Goal: Task Accomplishment & Management: Complete application form

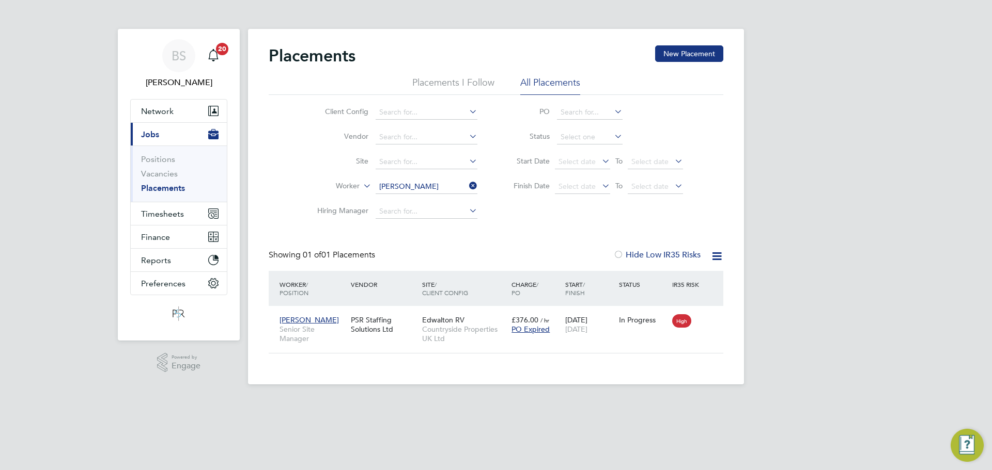
scroll to position [10, 49]
click at [189, 207] on button "Timesheets" at bounding box center [179, 213] width 96 height 23
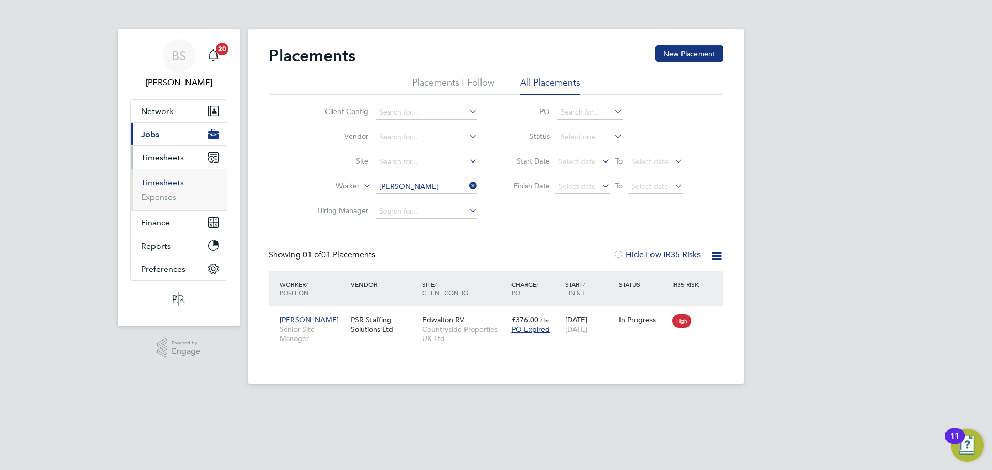
click at [178, 182] on link "Timesheets" at bounding box center [162, 183] width 43 height 10
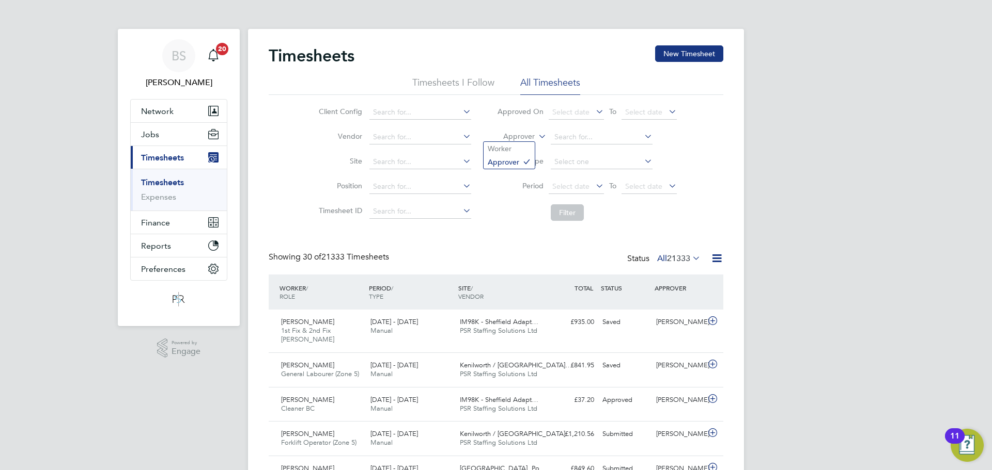
click at [536, 138] on icon at bounding box center [536, 133] width 0 height 9
click at [519, 153] on li "Worker" at bounding box center [508, 148] width 51 height 13
click at [578, 138] on input at bounding box center [602, 137] width 102 height 14
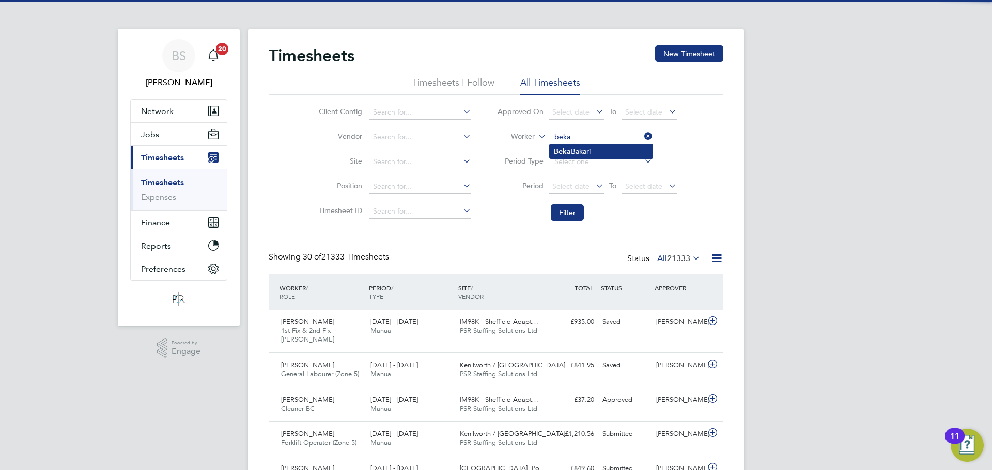
click at [573, 149] on li "Beka Bakari" at bounding box center [601, 152] width 103 height 14
type input "Beka Bakari"
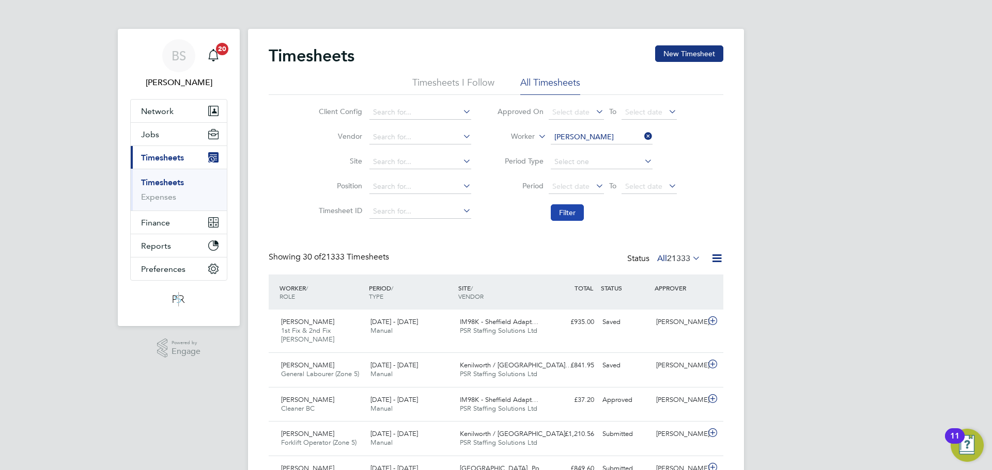
click at [577, 211] on button "Filter" at bounding box center [567, 213] width 33 height 17
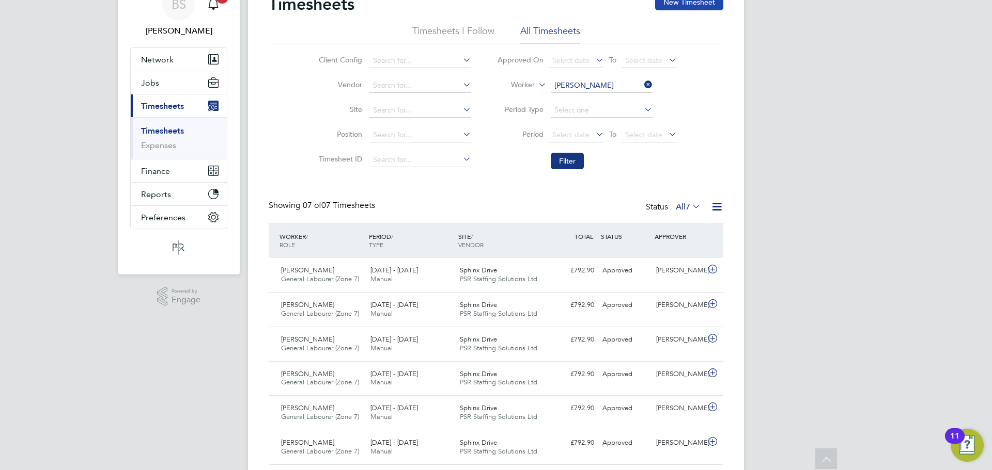
click at [686, 4] on button "New Timesheet" at bounding box center [689, 2] width 68 height 17
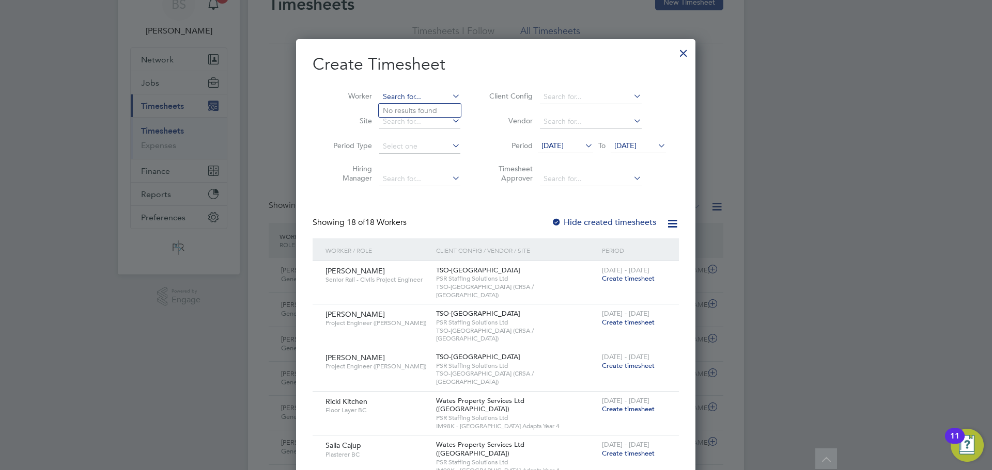
click at [400, 95] on input at bounding box center [419, 97] width 81 height 14
click at [396, 108] on b "Beka" at bounding box center [391, 110] width 17 height 9
type input "Beka Bakari"
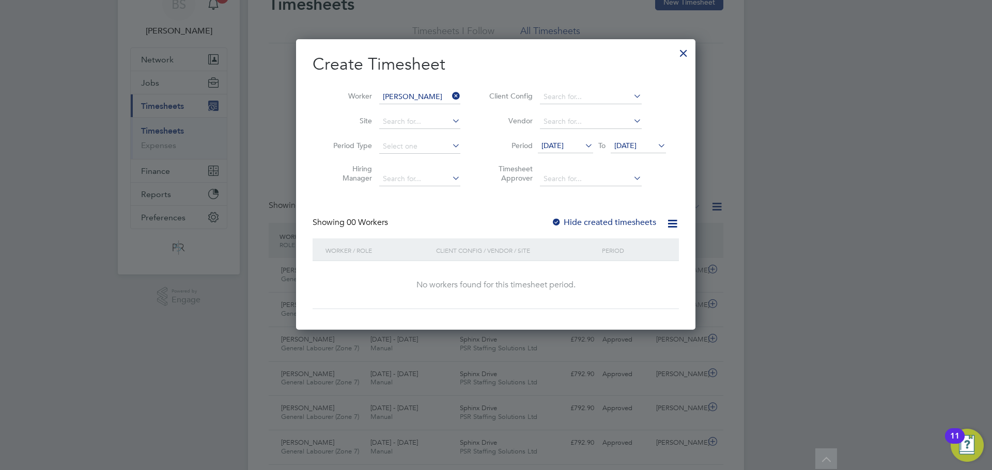
click at [554, 143] on span "12 Aug 2025" at bounding box center [552, 145] width 22 height 9
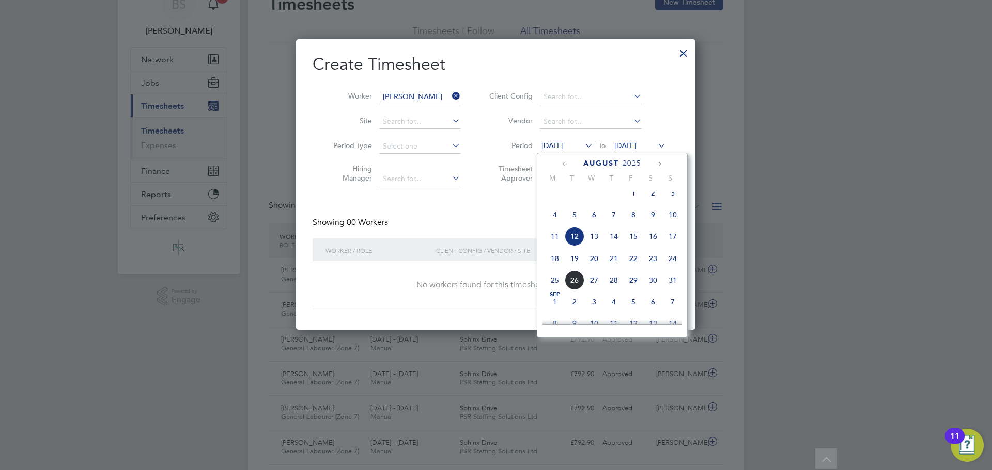
click at [553, 269] on span "18" at bounding box center [555, 259] width 20 height 20
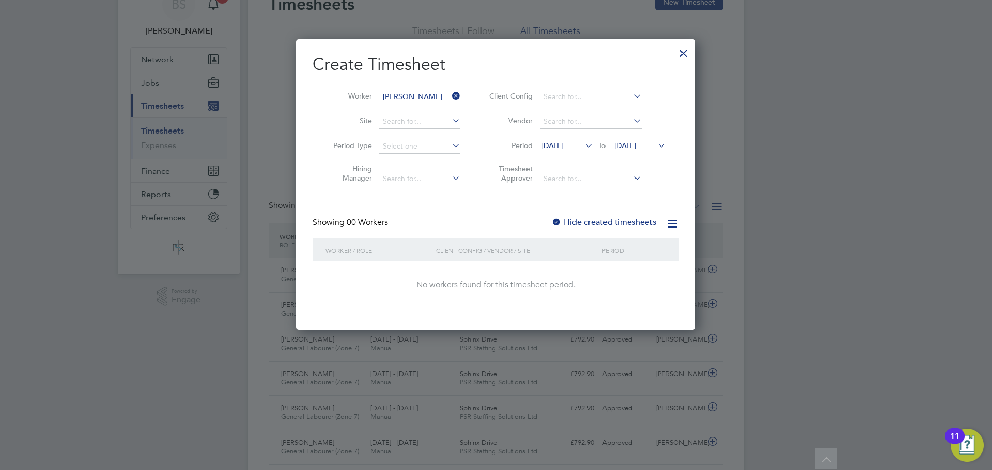
click at [628, 144] on span "19 Aug 2025" at bounding box center [625, 145] width 22 height 9
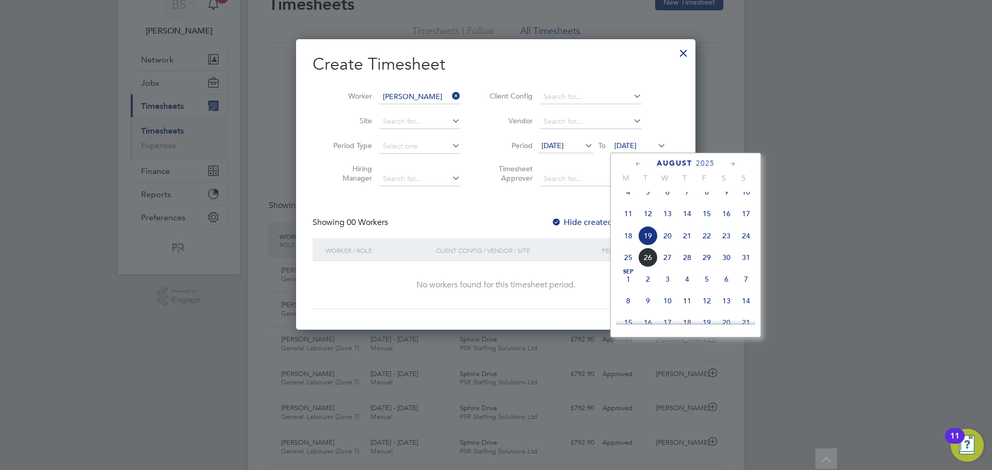
click at [746, 243] on span "24" at bounding box center [746, 236] width 20 height 20
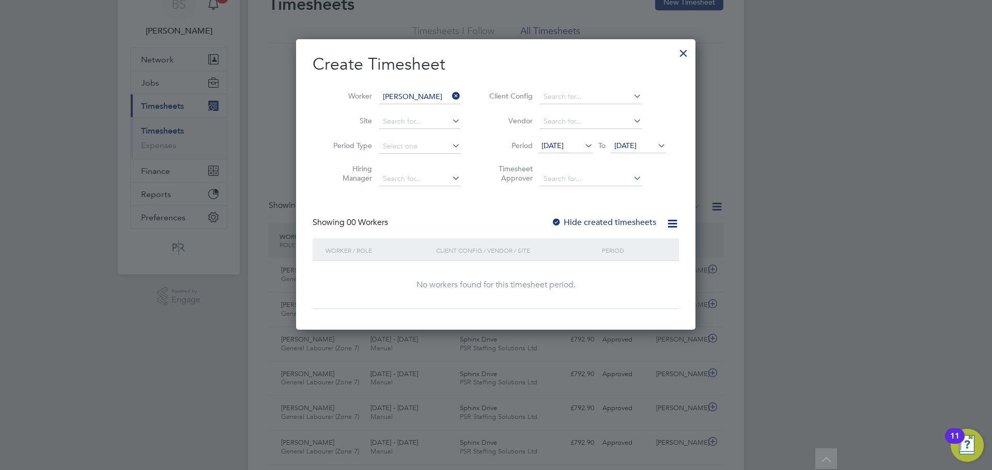
click at [683, 55] on div at bounding box center [683, 50] width 19 height 19
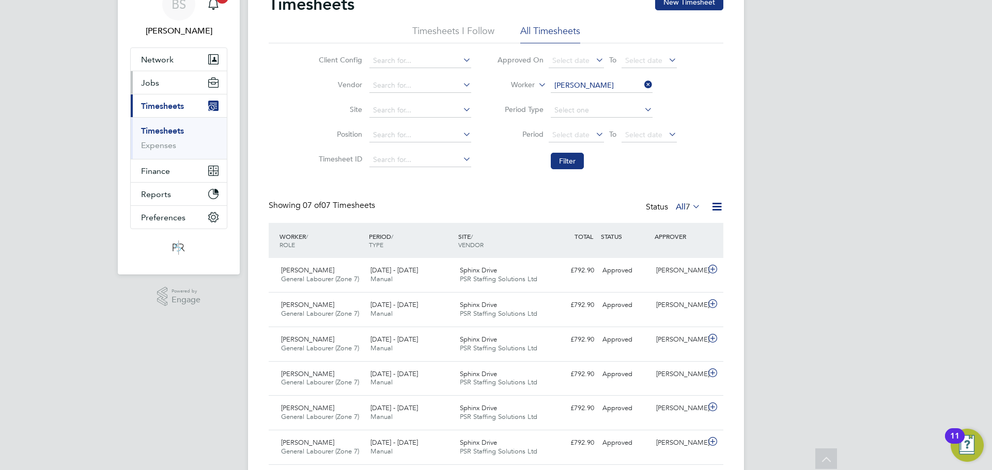
click at [165, 85] on button "Jobs" at bounding box center [179, 82] width 96 height 23
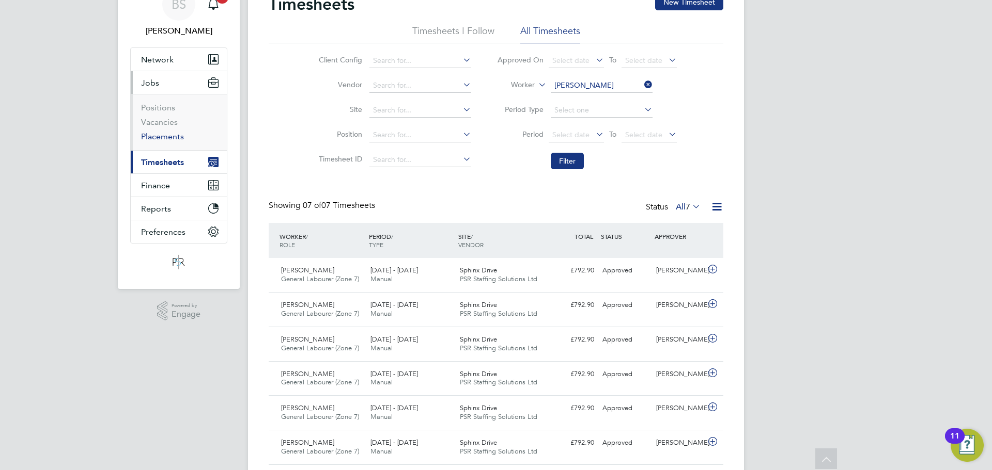
click at [160, 141] on link "Placements" at bounding box center [162, 137] width 43 height 10
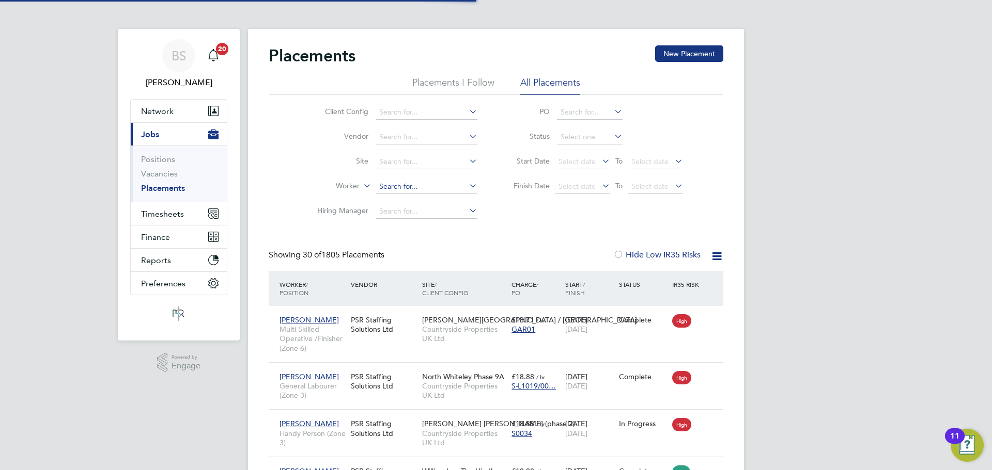
click at [382, 186] on input at bounding box center [426, 187] width 102 height 14
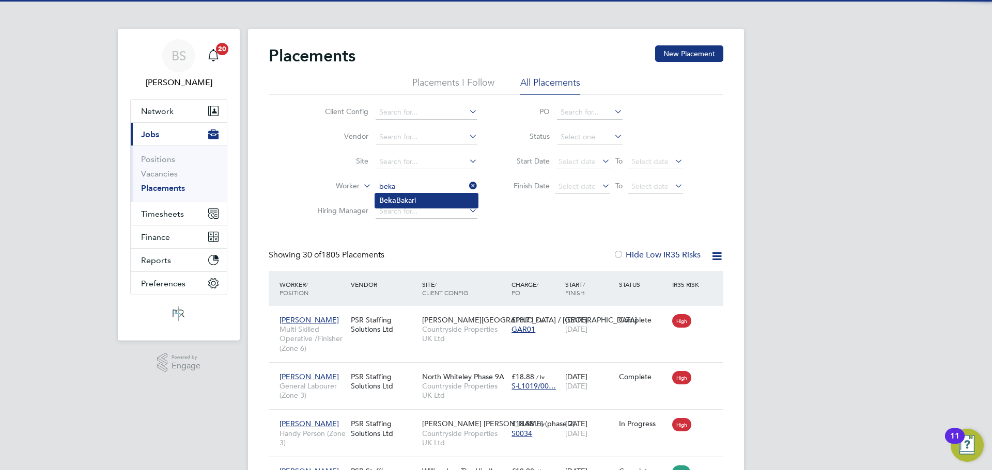
click at [422, 200] on li "Beka Bakari" at bounding box center [426, 201] width 103 height 14
type input "Beka Bakari"
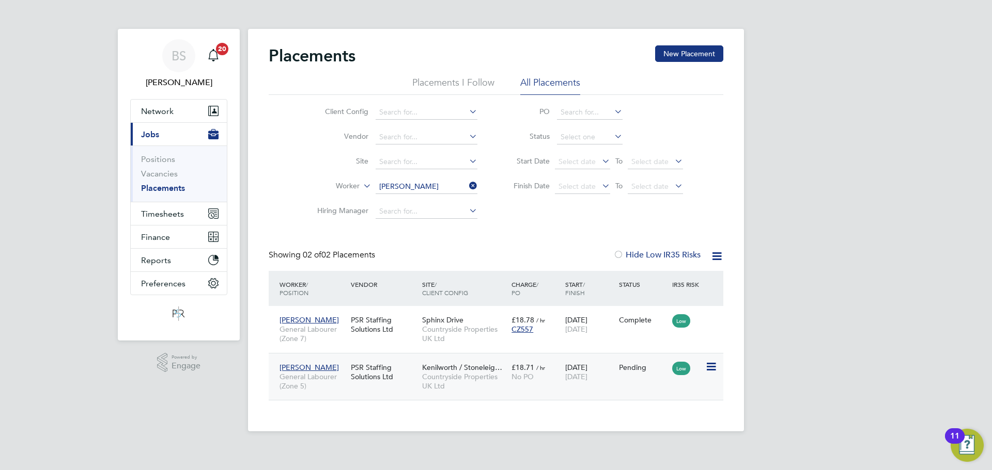
click at [712, 368] on icon at bounding box center [710, 367] width 10 height 12
click at [661, 433] on li "Start" at bounding box center [678, 432] width 73 height 14
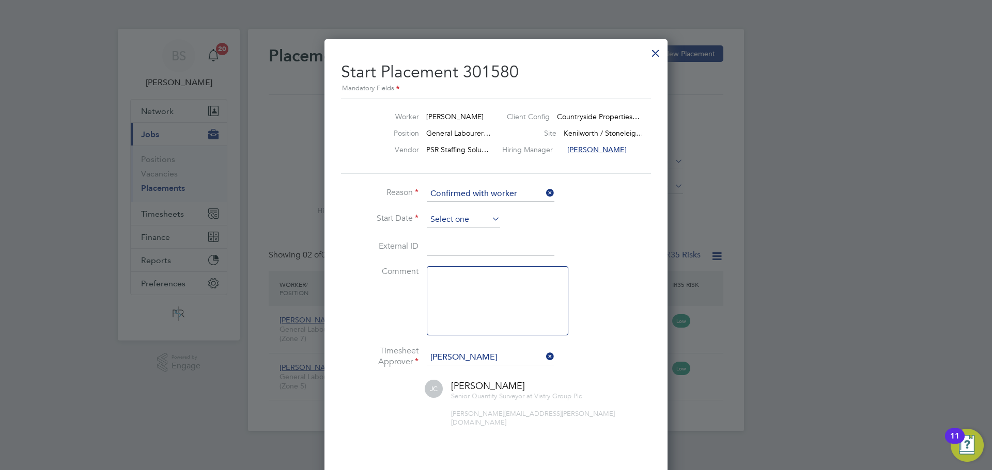
drag, startPoint x: 429, startPoint y: 217, endPoint x: 445, endPoint y: 216, distance: 16.0
click at [430, 216] on input at bounding box center [463, 219] width 73 height 15
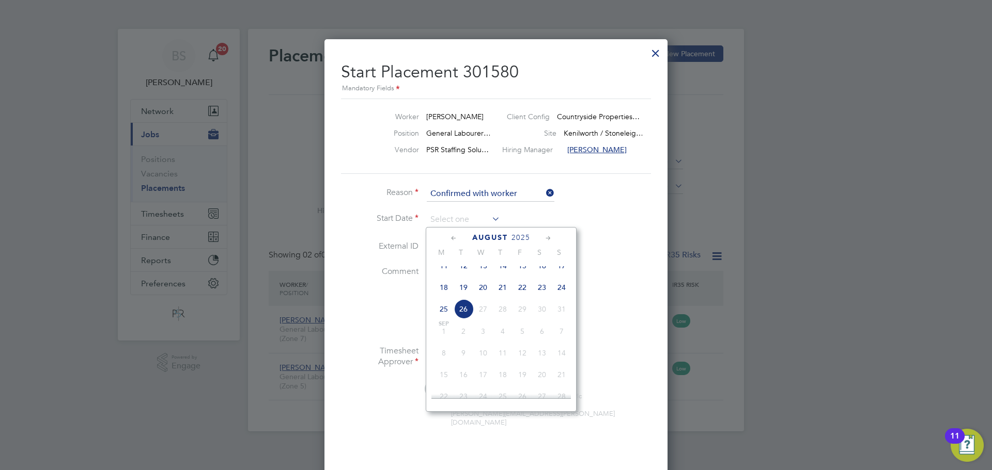
drag, startPoint x: 441, startPoint y: 292, endPoint x: 497, endPoint y: 307, distance: 58.9
click at [441, 293] on span "18" at bounding box center [444, 288] width 20 height 20
type input "18 Aug 2025"
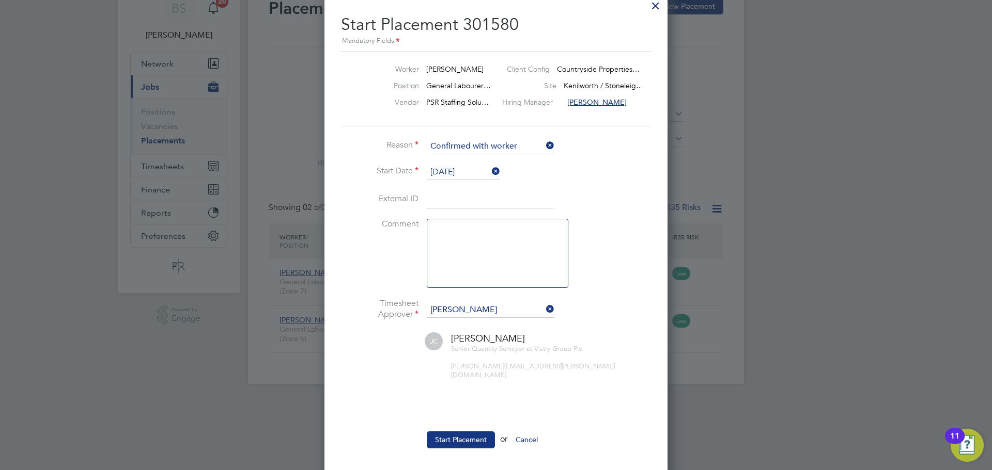
drag, startPoint x: 451, startPoint y: 431, endPoint x: 594, endPoint y: 319, distance: 181.4
click at [456, 432] on button "Start Placement" at bounding box center [461, 440] width 68 height 17
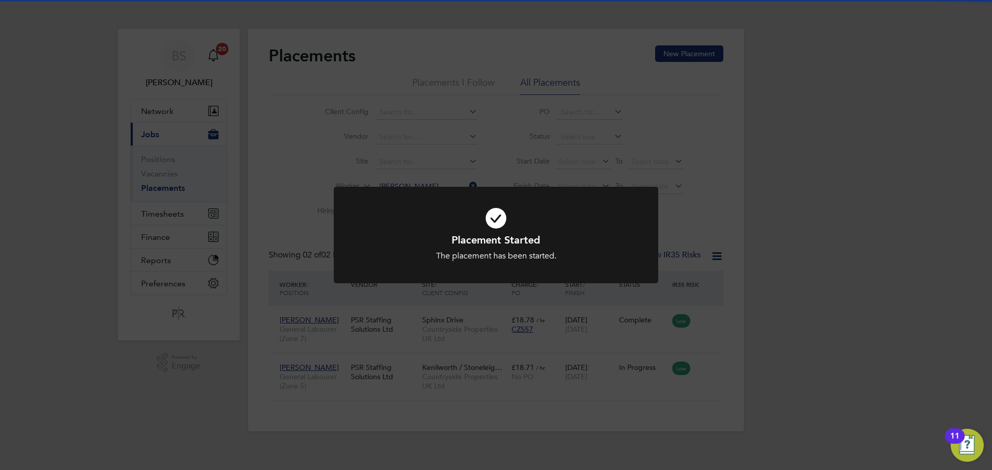
click at [824, 291] on div "Placement Started The placement has been started. Cancel Okay" at bounding box center [496, 235] width 992 height 470
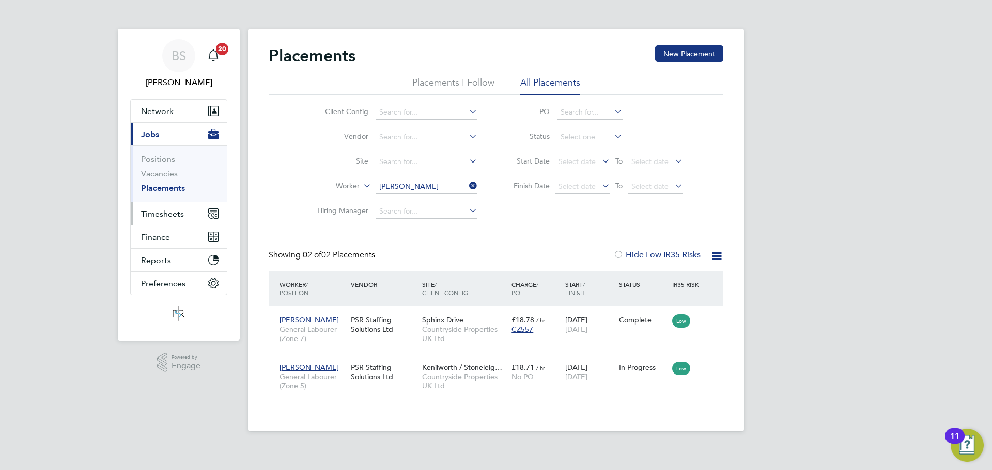
click at [167, 210] on span "Timesheets" at bounding box center [162, 214] width 43 height 10
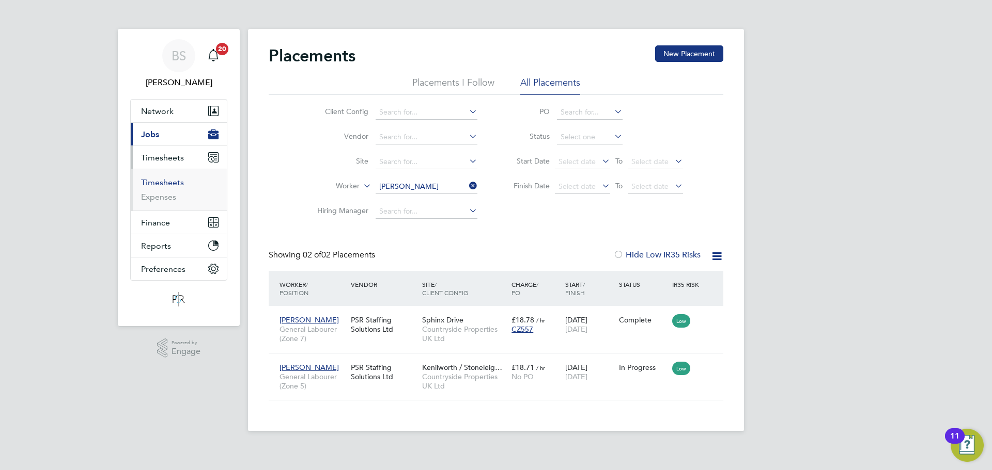
click at [169, 187] on link "Timesheets" at bounding box center [162, 183] width 43 height 10
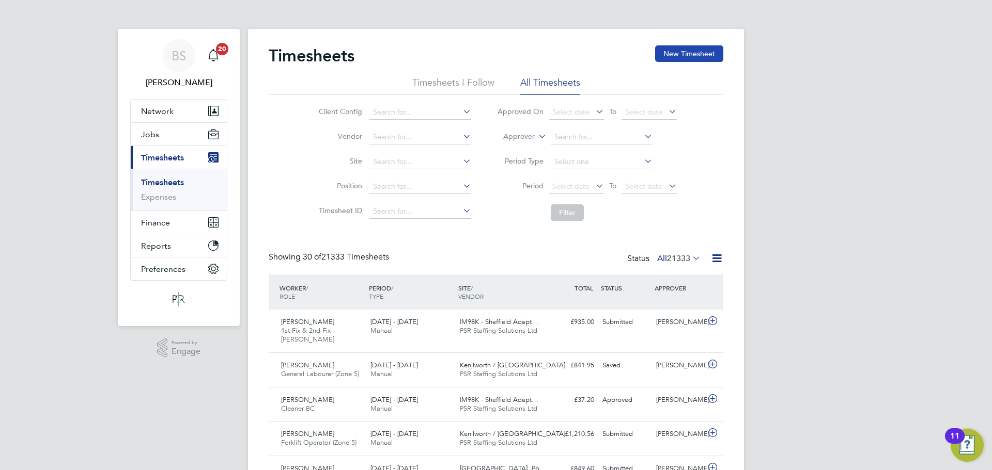
click at [687, 50] on button "New Timesheet" at bounding box center [689, 53] width 68 height 17
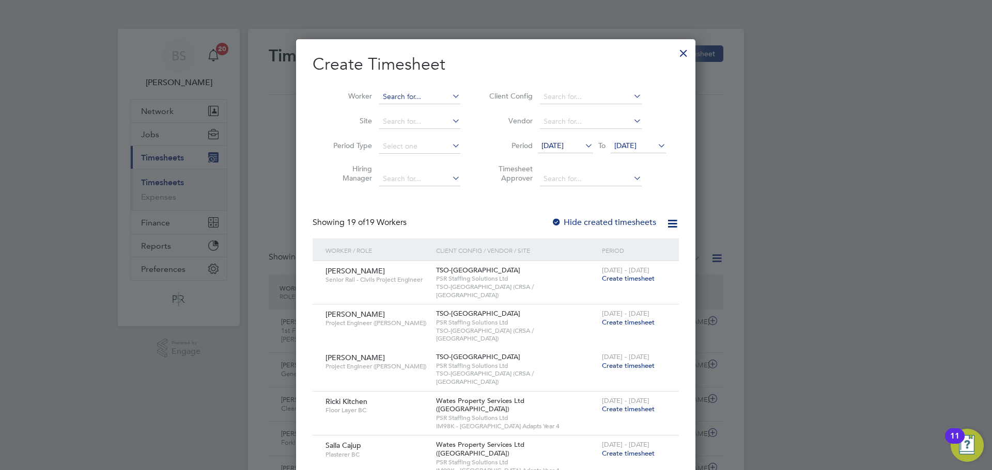
click at [393, 92] on input at bounding box center [419, 97] width 81 height 14
click at [427, 107] on li "Beka Bakari" at bounding box center [420, 111] width 82 height 14
type input "Beka Bakari"
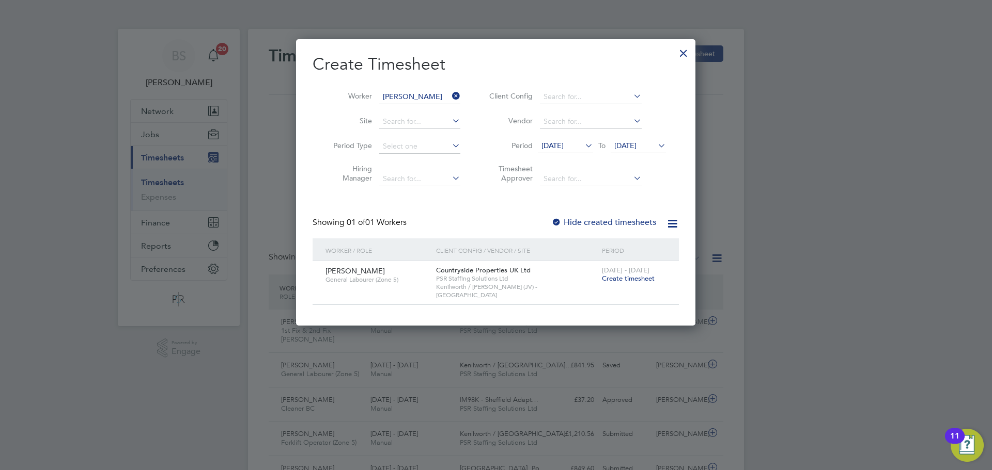
click at [643, 279] on span "Create timesheet" at bounding box center [628, 278] width 53 height 9
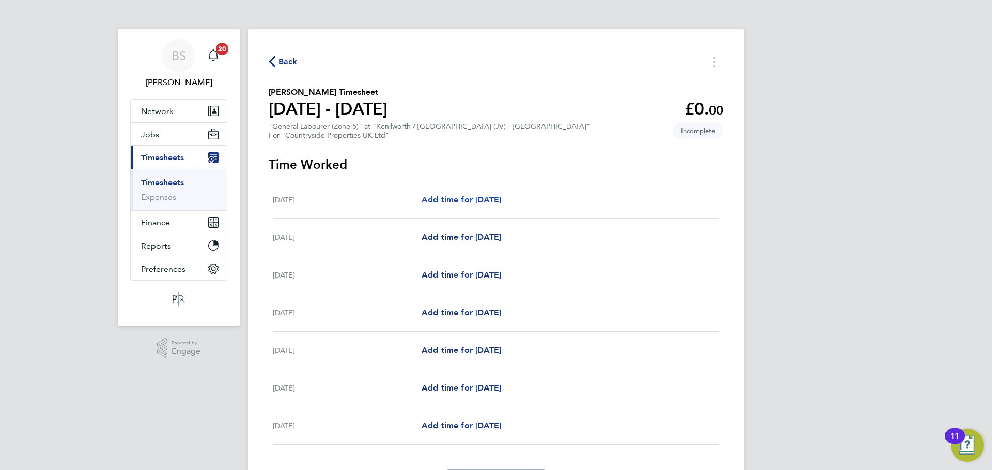
click at [493, 197] on span "Add time for Mon 18 Aug" at bounding box center [461, 200] width 80 height 10
select select "30"
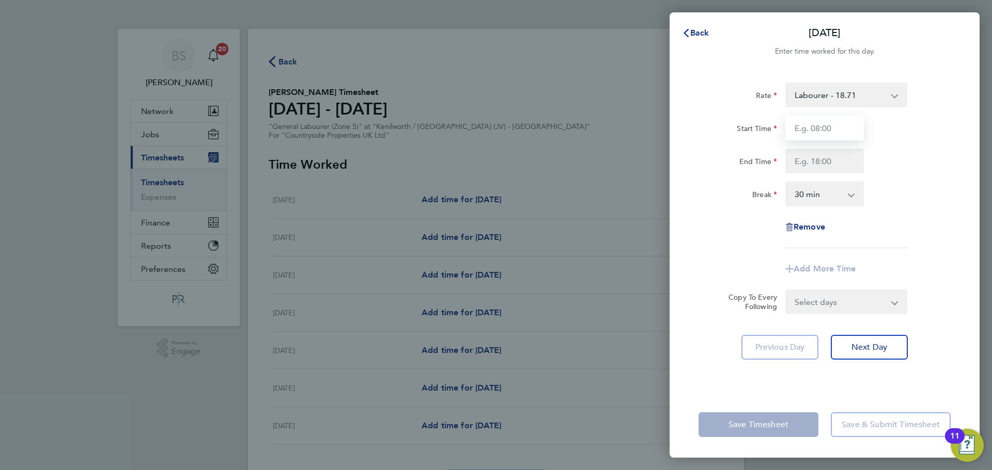
click at [830, 123] on input "Start Time" at bounding box center [824, 128] width 79 height 25
type input "07:30"
click at [827, 163] on input "End Time" at bounding box center [824, 161] width 79 height 25
type input "17:00"
click at [920, 209] on div "Rate Labourer - 18.71 Start Time 07:30 End Time 17:00 Break 0 min 15 min 30 min…" at bounding box center [824, 166] width 252 height 166
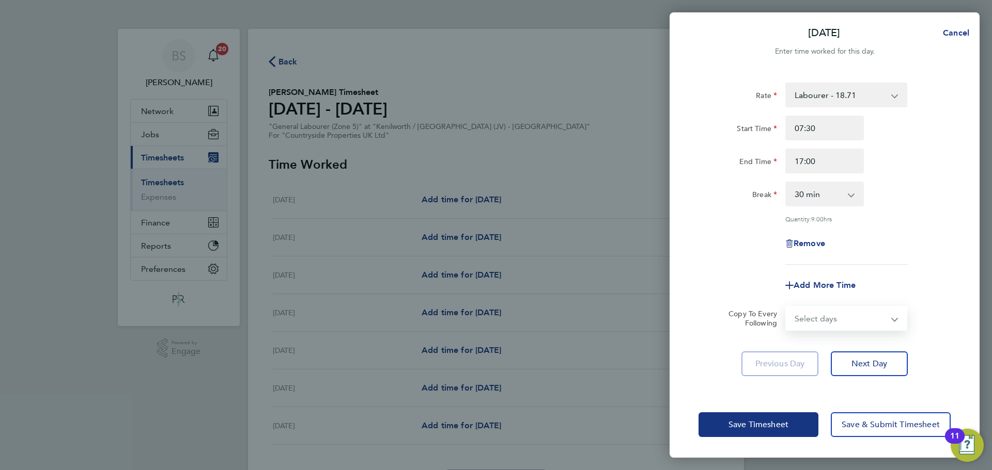
click at [815, 320] on select "Select days Day Weekday (Mon-Fri) Weekend (Sat-Sun) Tuesday Wednesday Thursday …" at bounding box center [840, 318] width 108 height 23
select select "WEEKDAY"
click at [786, 307] on select "Select days Day Weekday (Mon-Fri) Weekend (Sat-Sun) Tuesday Wednesday Thursday …" at bounding box center [840, 318] width 108 height 23
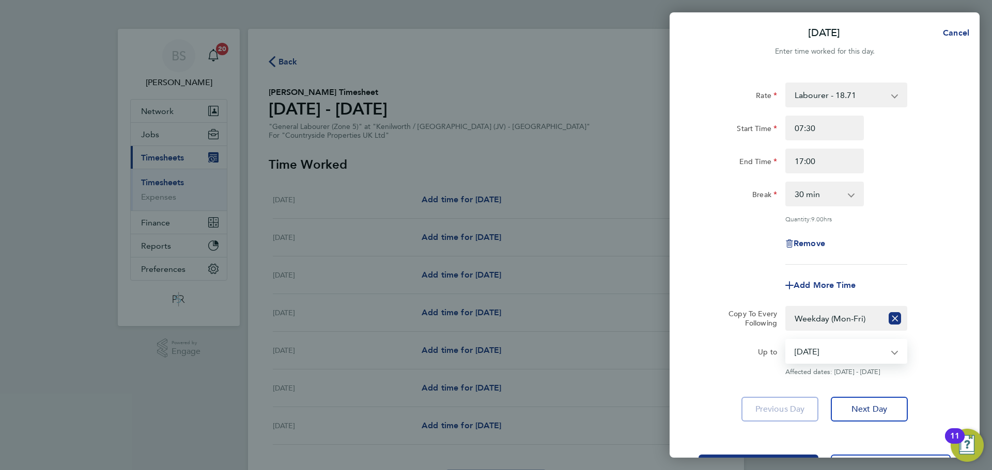
click at [820, 356] on select "19 Aug 2025 20 Aug 2025 21 Aug 2025 22 Aug 2025 23 Aug 2025 24 Aug 2025" at bounding box center [839, 351] width 107 height 23
select select "2025-08-22"
click at [786, 340] on select "19 Aug 2025 20 Aug 2025 21 Aug 2025 22 Aug 2025 23 Aug 2025 24 Aug 2025" at bounding box center [839, 351] width 107 height 23
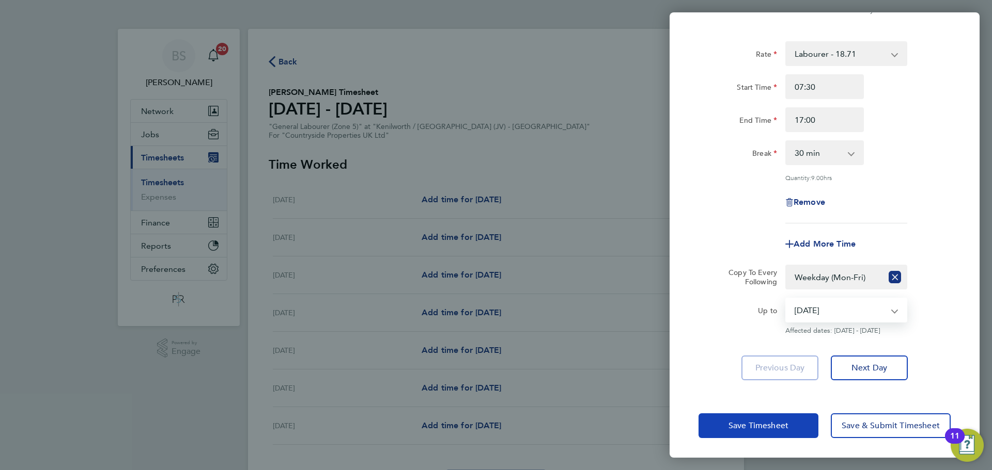
click at [748, 418] on button "Save Timesheet" at bounding box center [758, 426] width 120 height 25
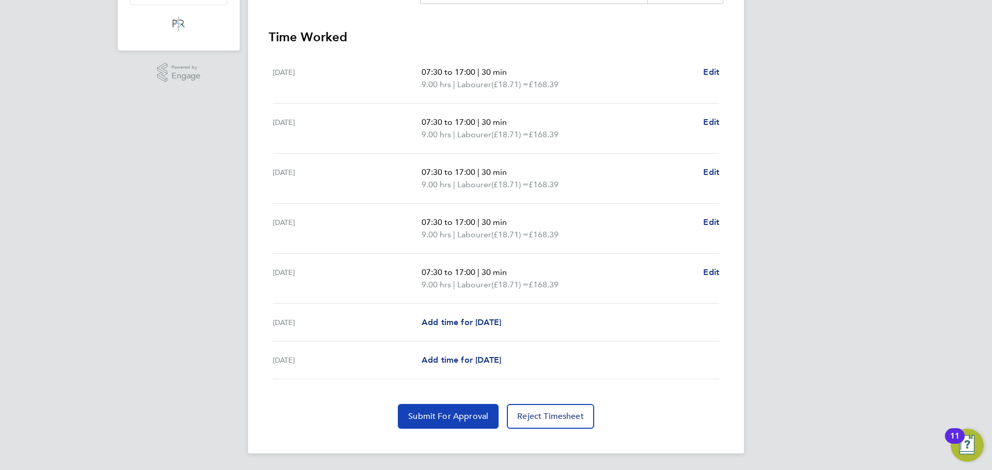
click at [436, 414] on span "Submit For Approval" at bounding box center [448, 417] width 80 height 10
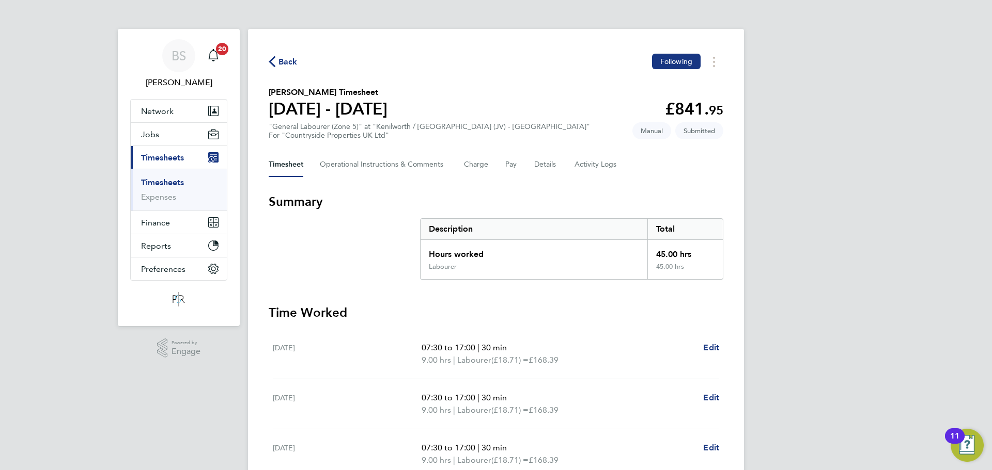
click at [167, 186] on link "Timesheets" at bounding box center [162, 183] width 43 height 10
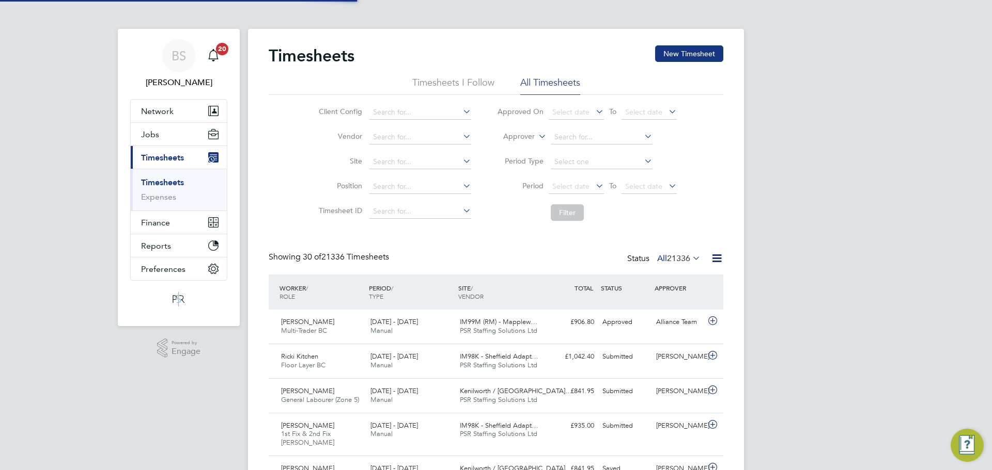
scroll to position [26, 90]
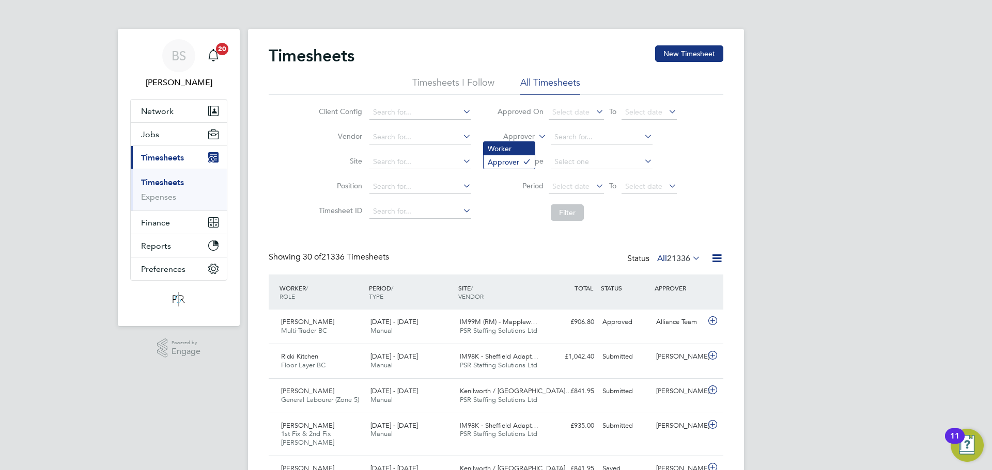
drag, startPoint x: 521, startPoint y: 149, endPoint x: 555, endPoint y: 147, distance: 34.1
click at [522, 149] on li "Worker" at bounding box center [508, 148] width 51 height 13
click at [564, 143] on input at bounding box center [602, 137] width 102 height 14
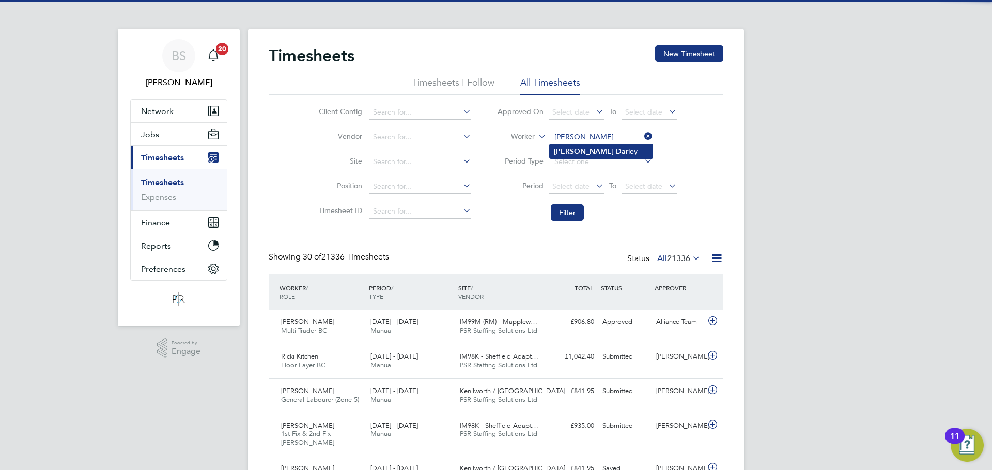
click at [616, 148] on b "Dar" at bounding box center [622, 151] width 12 height 9
type input "Neil Darley"
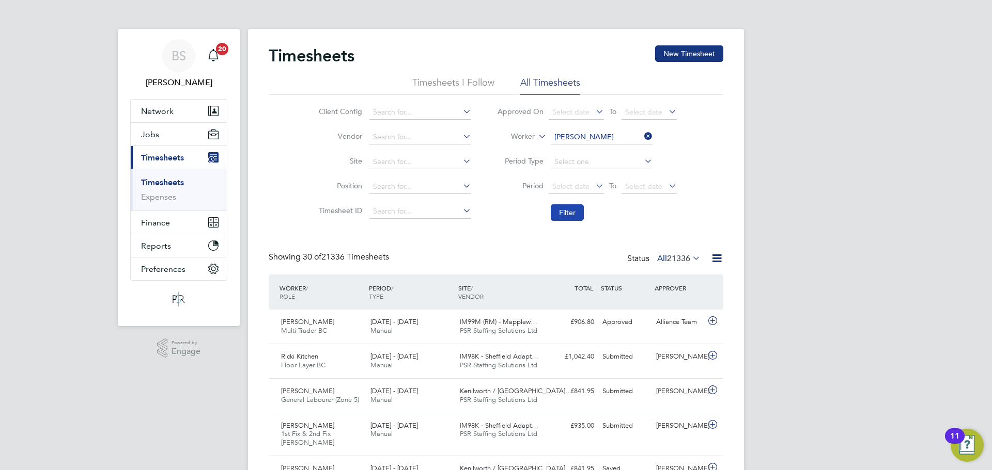
click at [564, 215] on button "Filter" at bounding box center [567, 213] width 33 height 17
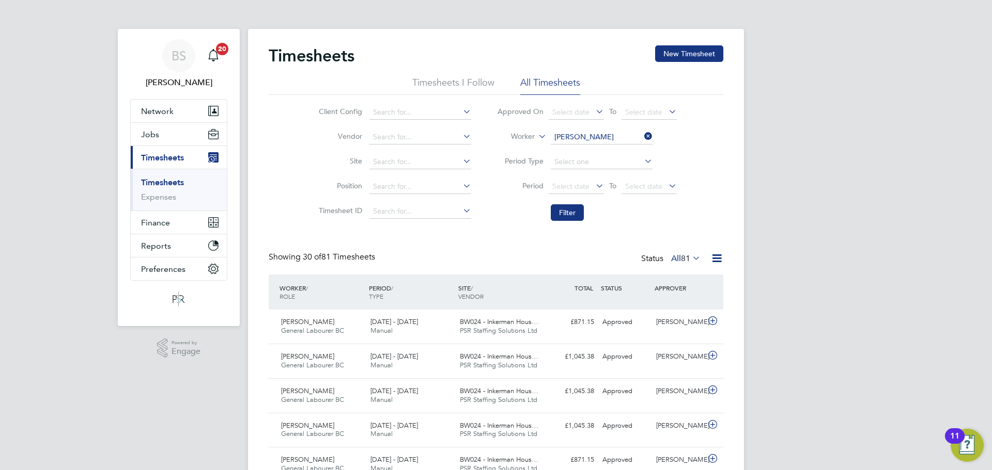
click at [577, 133] on input "Neil Darley" at bounding box center [602, 137] width 102 height 14
drag, startPoint x: 595, startPoint y: 163, endPoint x: 590, endPoint y: 178, distance: 16.0
click at [595, 163] on li "Sean B rown" at bounding box center [601, 166] width 103 height 14
type input "[PERSON_NAME]"
click at [563, 206] on button "Filter" at bounding box center [567, 213] width 33 height 17
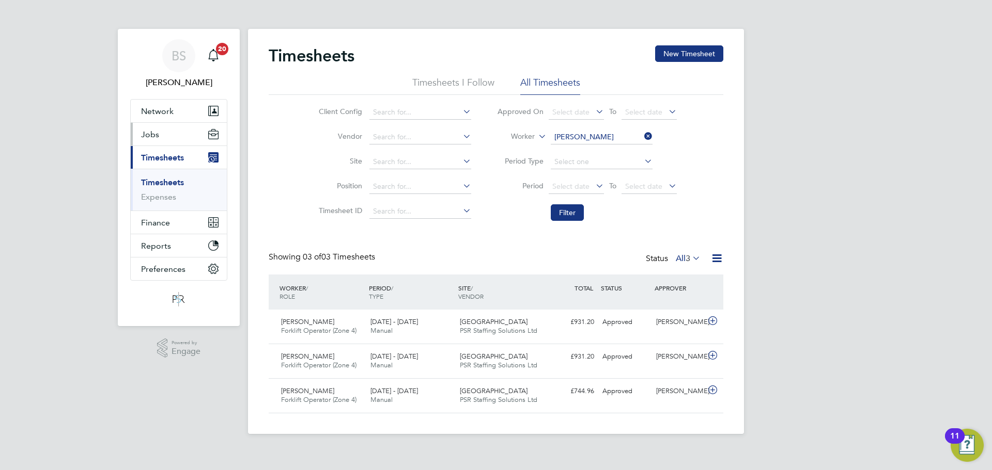
click at [181, 134] on button "Jobs" at bounding box center [179, 134] width 96 height 23
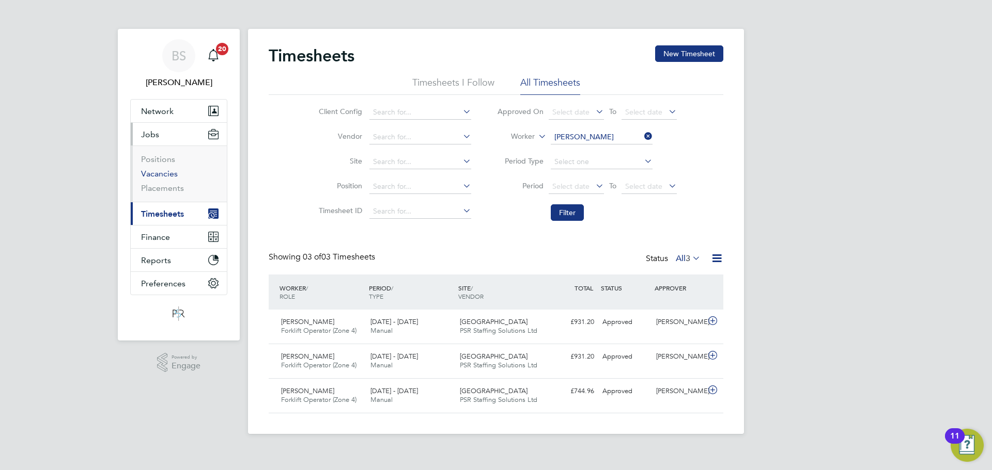
click at [168, 173] on link "Vacancies" at bounding box center [159, 174] width 37 height 10
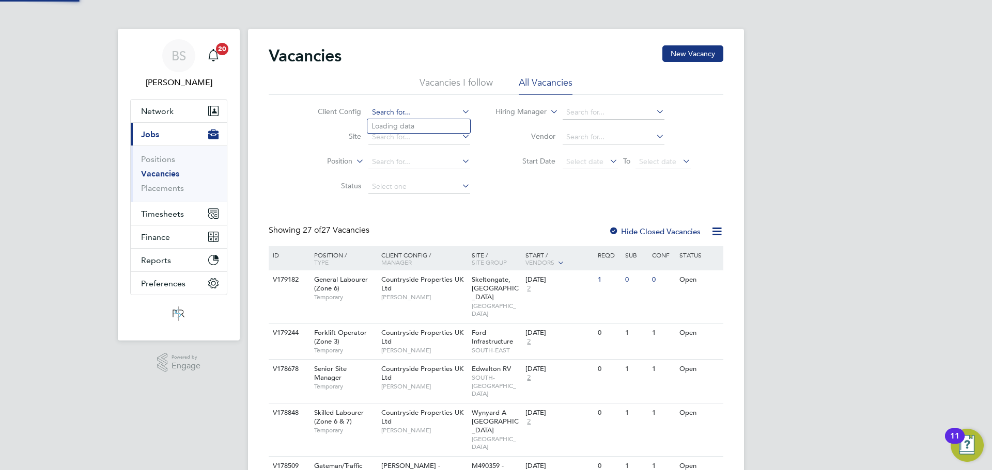
click at [390, 115] on input at bounding box center [419, 112] width 102 height 14
click at [418, 180] on li "Love ll - Southern" at bounding box center [421, 183] width 108 height 14
type input "Lovell - Southern"
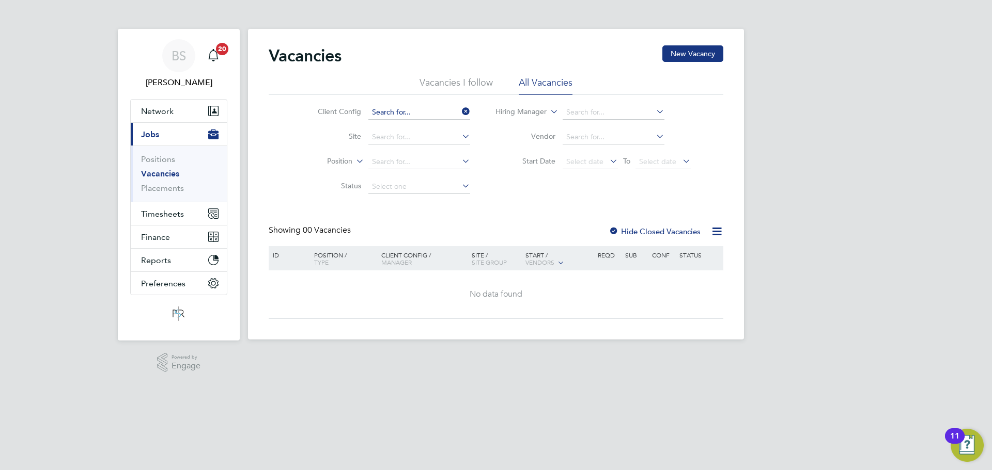
click at [425, 116] on input at bounding box center [419, 112] width 102 height 14
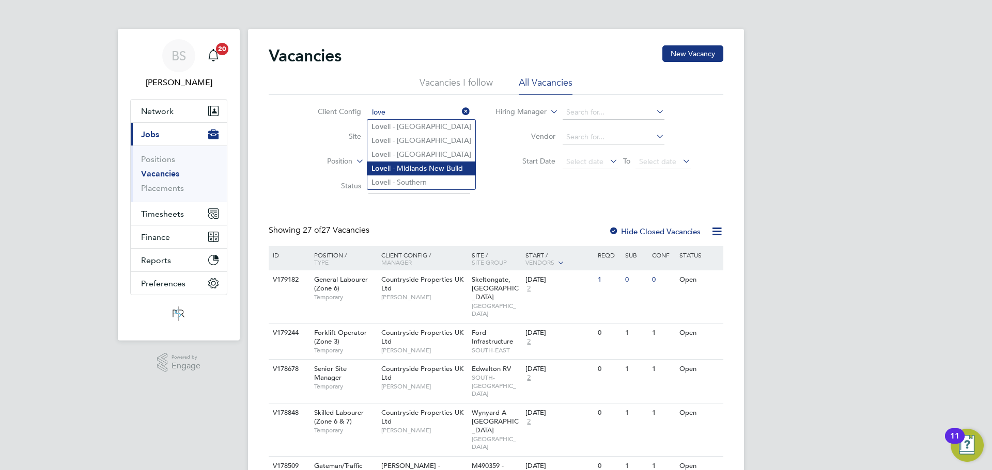
click at [420, 173] on li "Love ll - Midlands New Build" at bounding box center [421, 169] width 108 height 14
type input "Lovell - Midlands New Build"
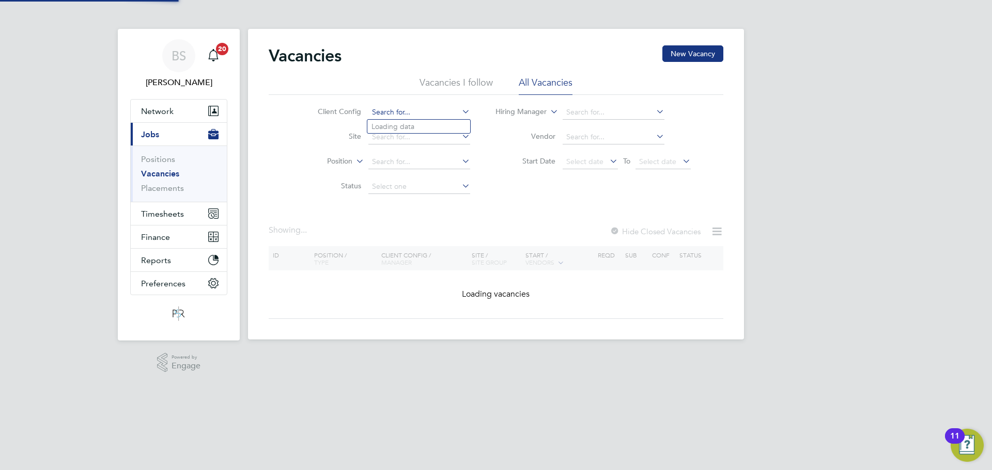
click at [419, 113] on input at bounding box center [419, 112] width 102 height 14
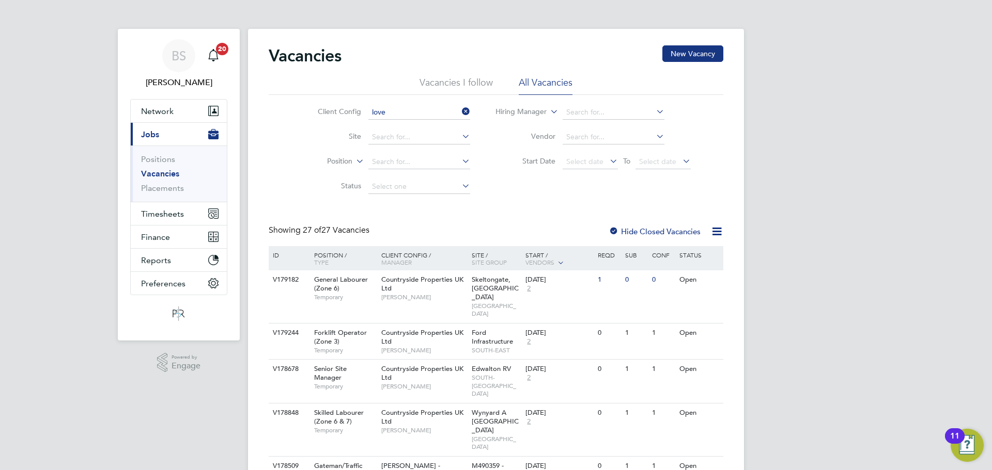
click at [422, 156] on li "Love ll - London" at bounding box center [421, 155] width 108 height 14
type input "Lovell - London"
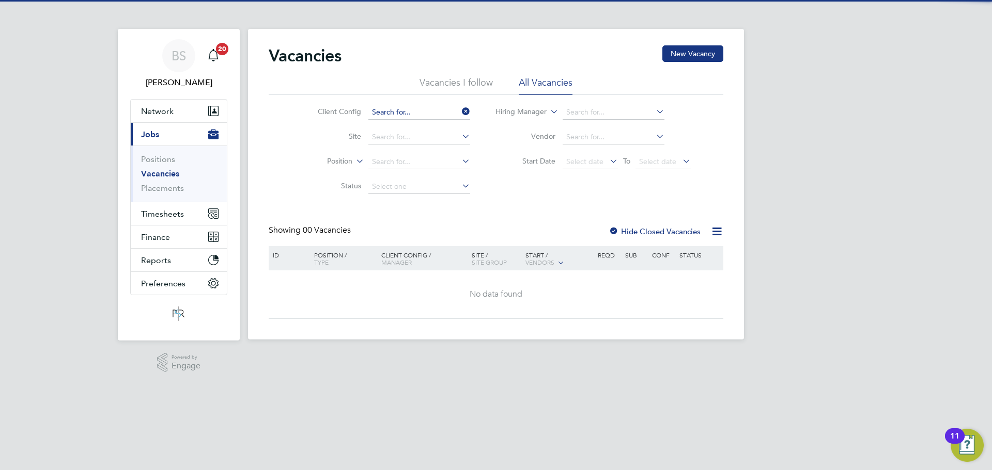
click at [402, 108] on input at bounding box center [419, 112] width 102 height 14
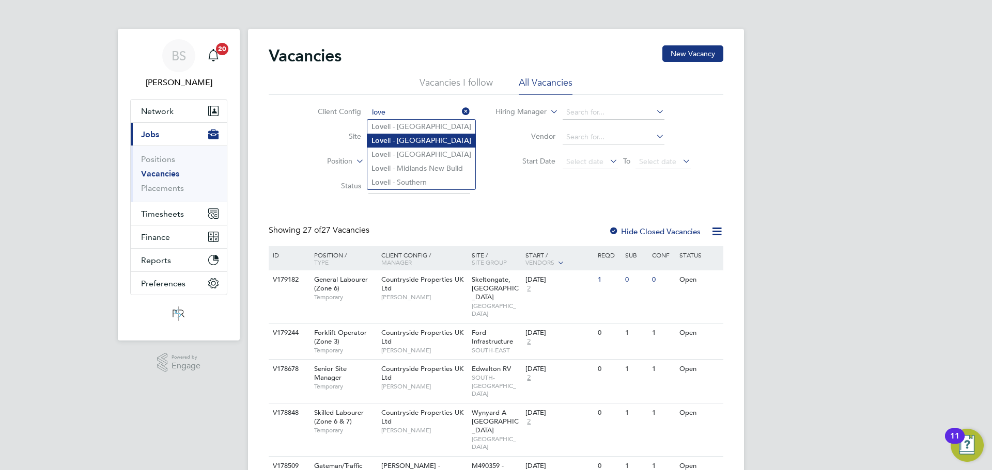
click at [415, 138] on li "Love ll - East Midlands" at bounding box center [421, 141] width 108 height 14
type input "Lovell - East Midlands"
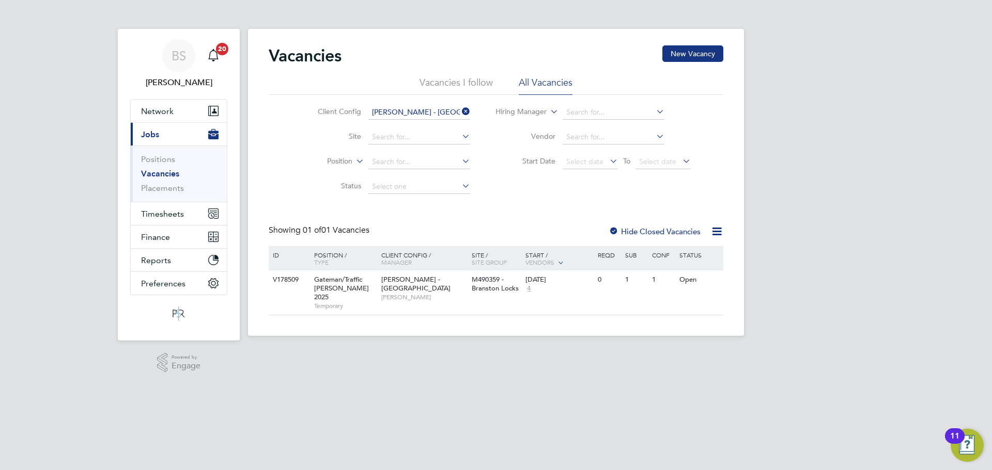
click at [410, 109] on input "Lovell - East Midlands" at bounding box center [419, 112] width 102 height 14
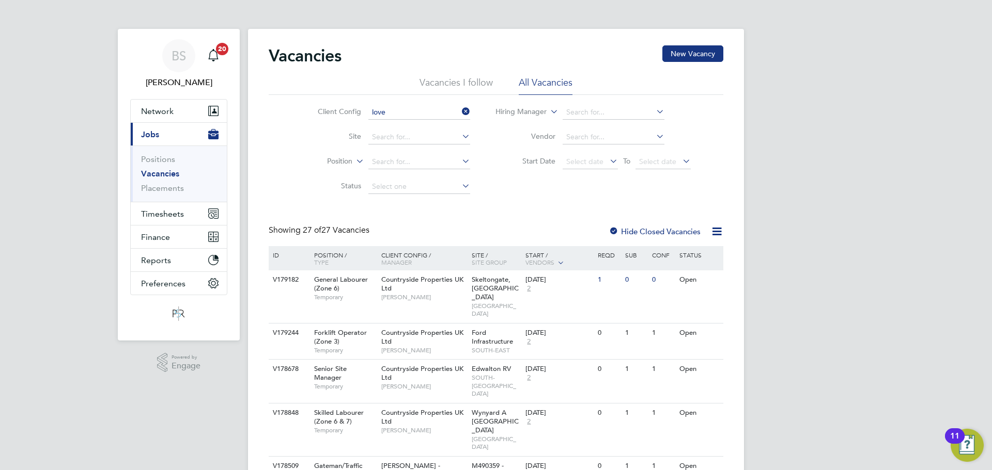
click at [443, 130] on li "Love ll - East Anglia" at bounding box center [421, 127] width 108 height 14
type input "Lovell - East Anglia"
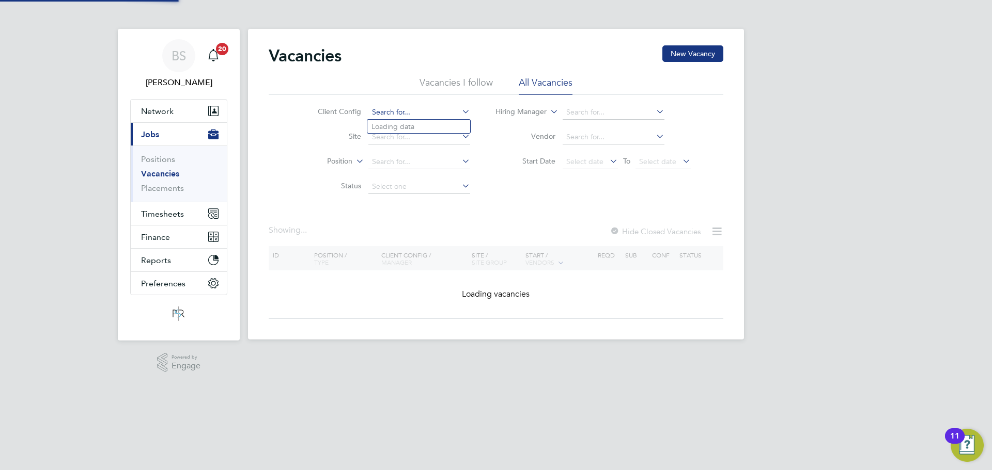
click at [468, 105] on input at bounding box center [419, 112] width 102 height 14
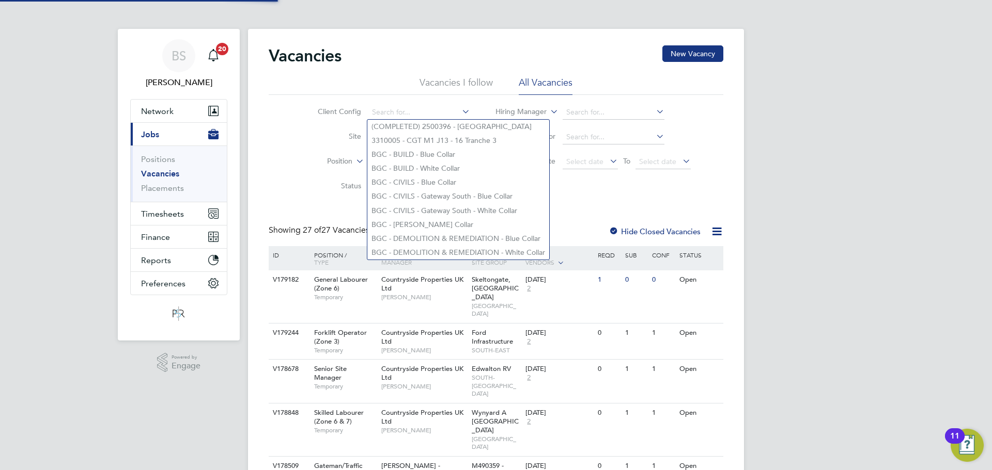
click at [294, 143] on li "Site" at bounding box center [386, 137] width 194 height 25
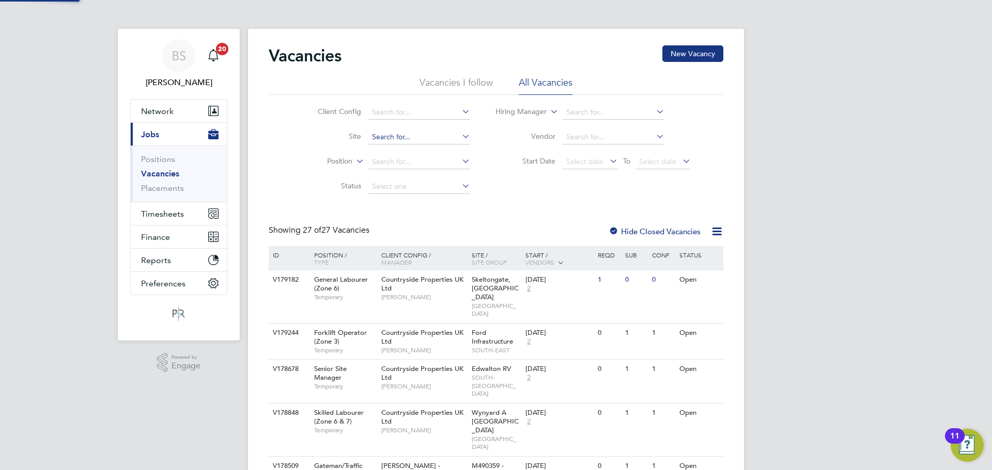
click at [380, 137] on input at bounding box center [419, 137] width 102 height 14
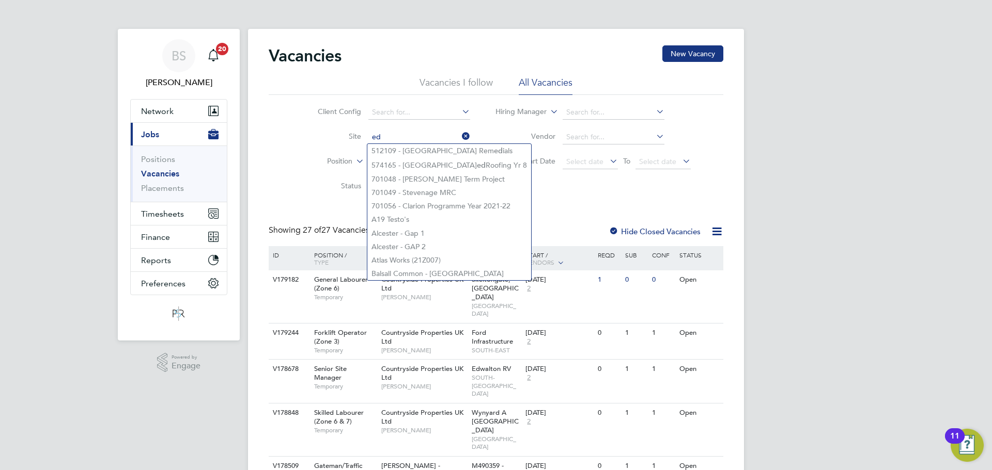
type input "e"
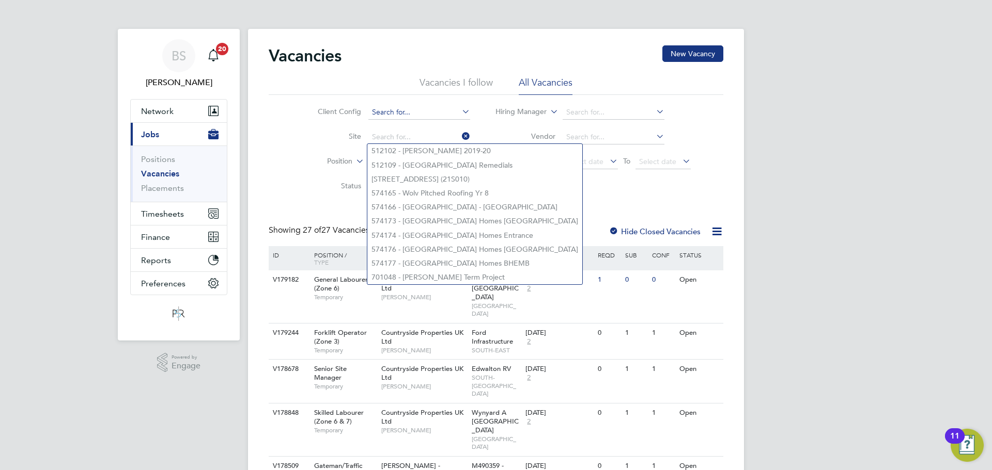
click at [425, 114] on input at bounding box center [419, 112] width 102 height 14
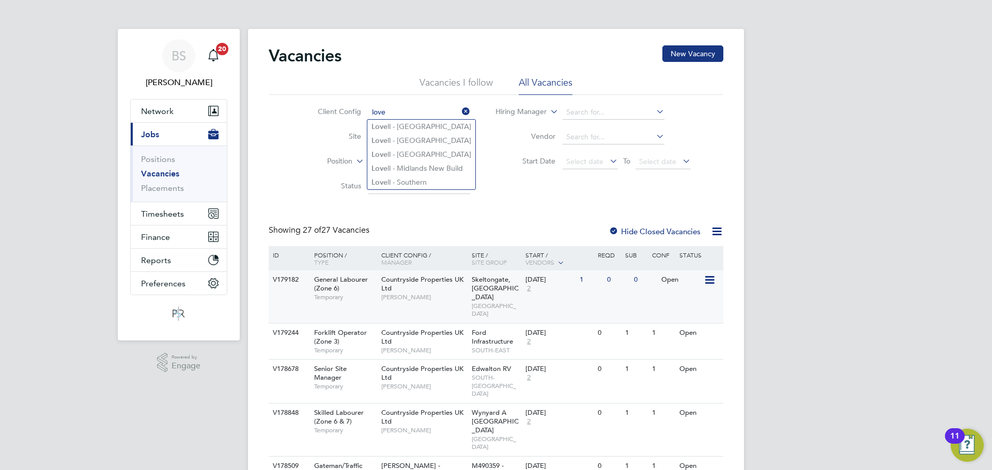
type input "love"
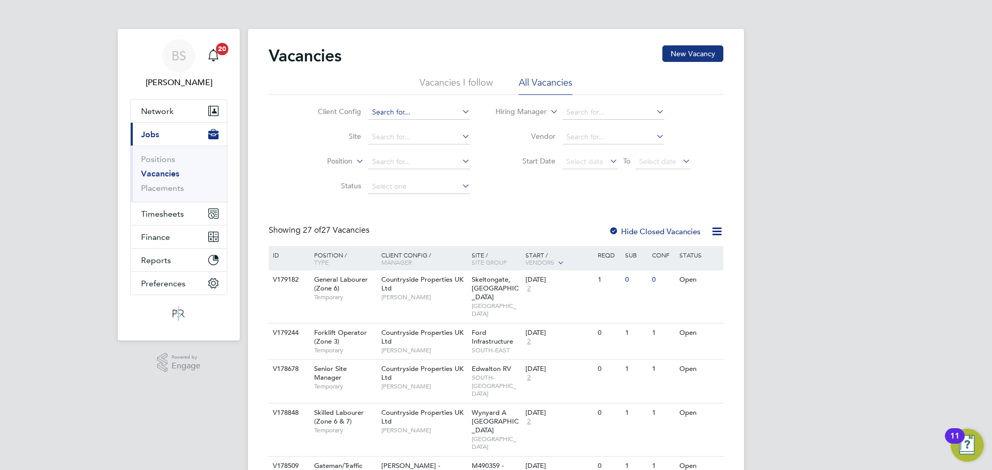
click at [393, 112] on input at bounding box center [419, 112] width 102 height 14
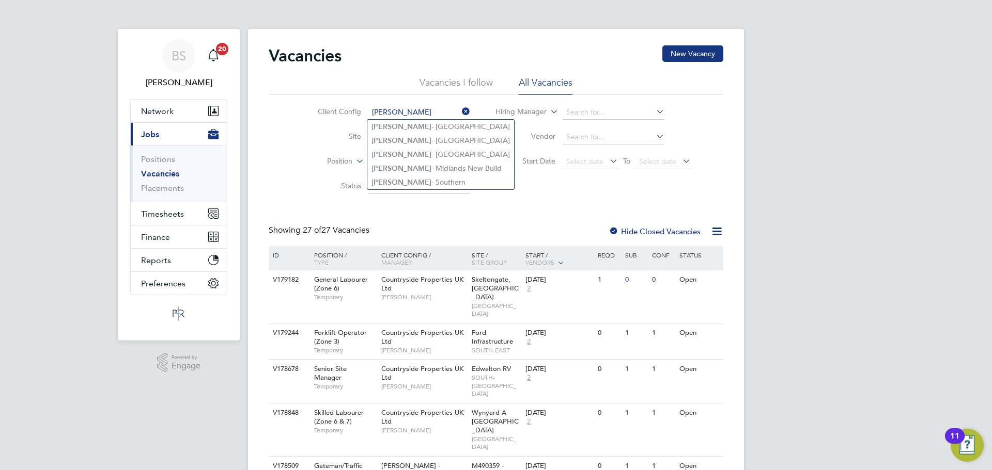
type input "lovell"
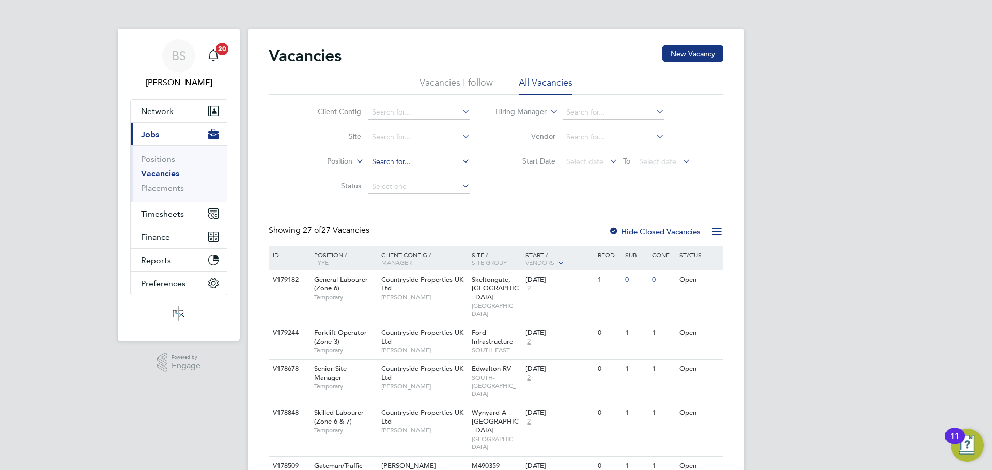
click at [374, 163] on input at bounding box center [419, 162] width 102 height 14
click at [377, 162] on input at bounding box center [419, 162] width 102 height 14
type input "site manager"
click at [421, 113] on input at bounding box center [419, 112] width 102 height 14
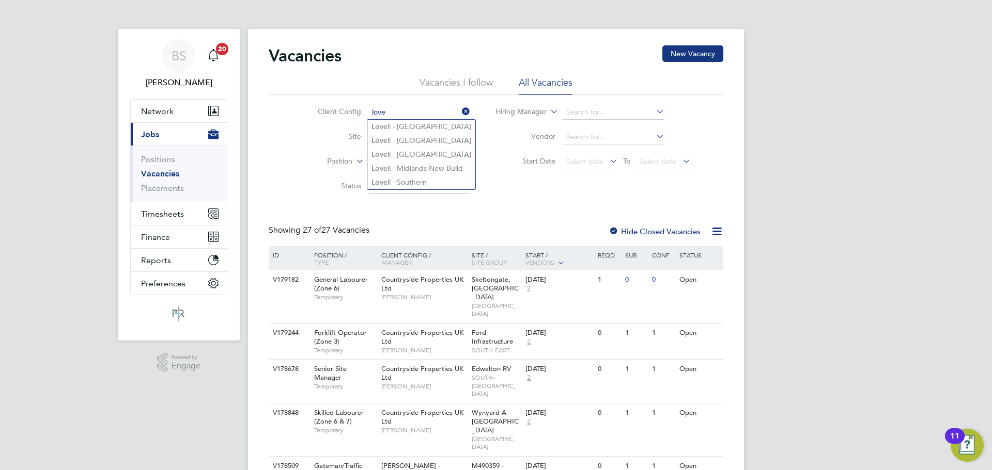
type input "love"
click at [524, 194] on div "Client Config love Site Position Status Hiring Manager Vendor Start Date Select…" at bounding box center [496, 147] width 454 height 104
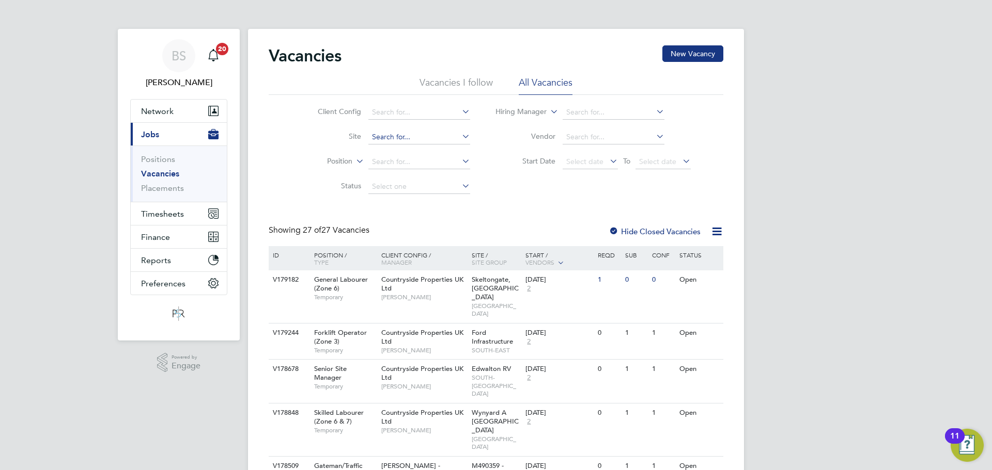
click at [401, 134] on input at bounding box center [419, 137] width 102 height 14
type input "e"
click at [415, 137] on input at bounding box center [419, 137] width 102 height 14
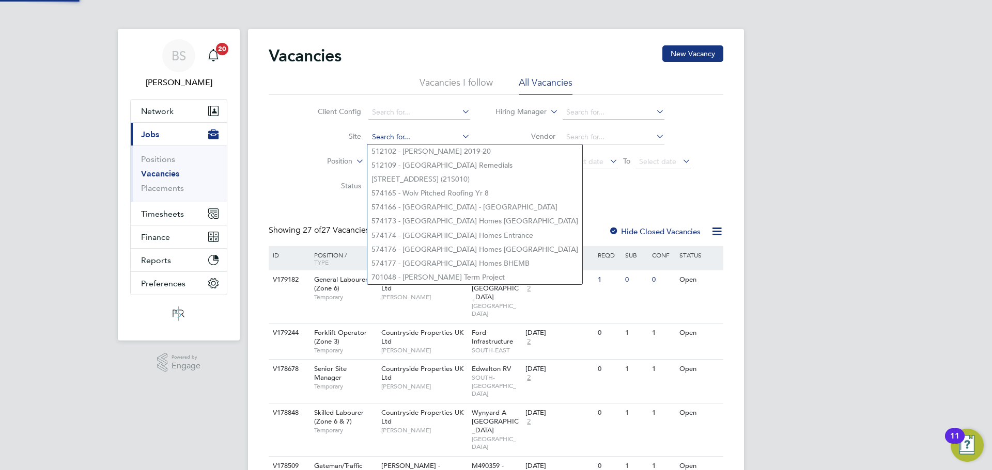
paste input "Builyeon Road"
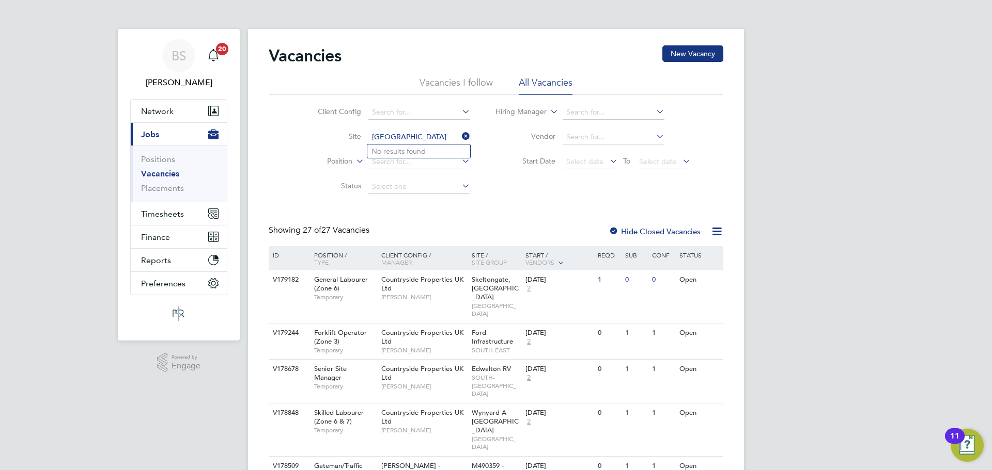
type input "Builyeon Road"
click at [618, 229] on div at bounding box center [613, 232] width 10 height 10
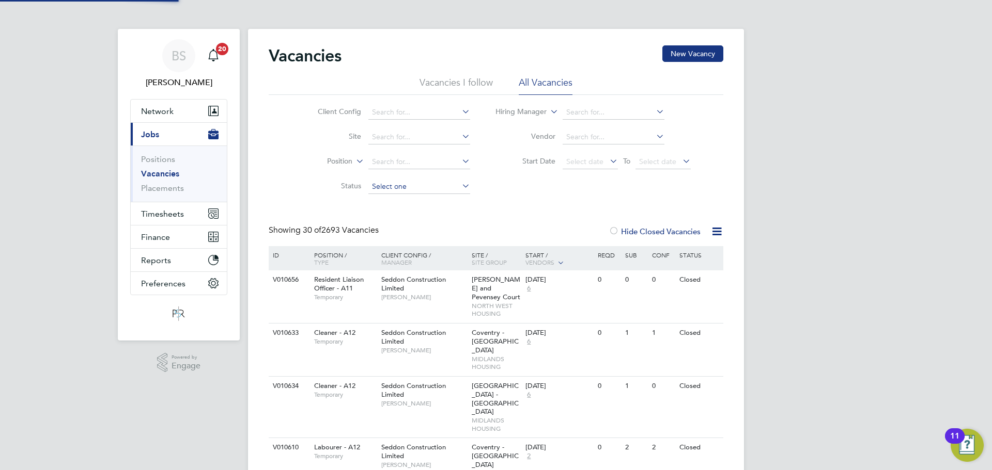
drag, startPoint x: 406, startPoint y: 136, endPoint x: 404, endPoint y: 183, distance: 47.0
click at [406, 136] on input at bounding box center [419, 137] width 102 height 14
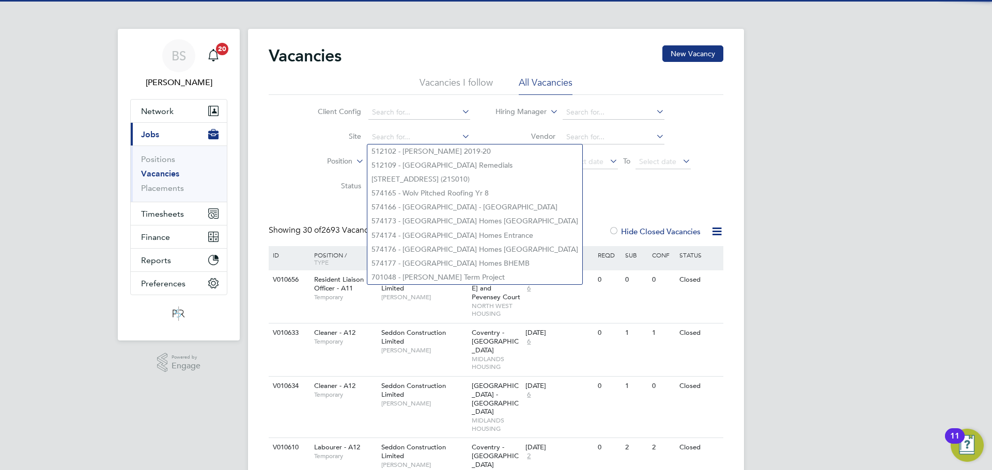
paste input "Builyeon Road"
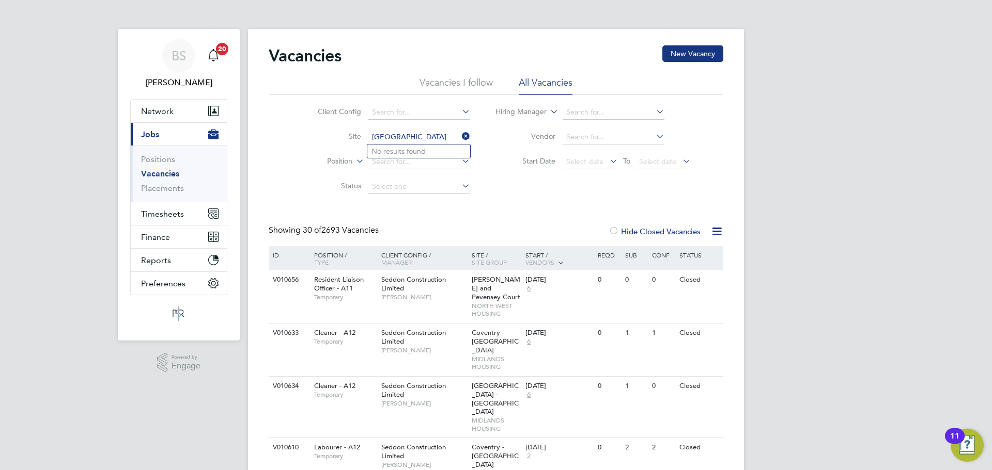
type input "Builyeon Road"
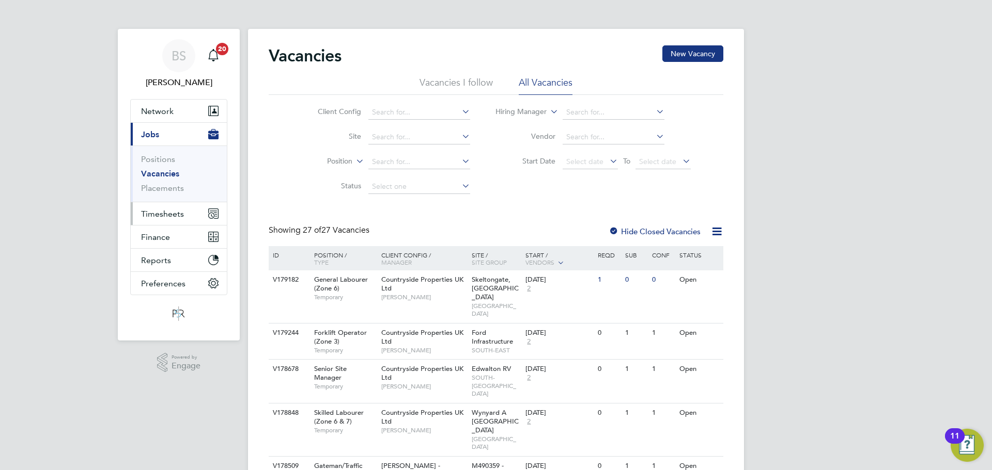
click at [175, 223] on button "Timesheets" at bounding box center [179, 213] width 96 height 23
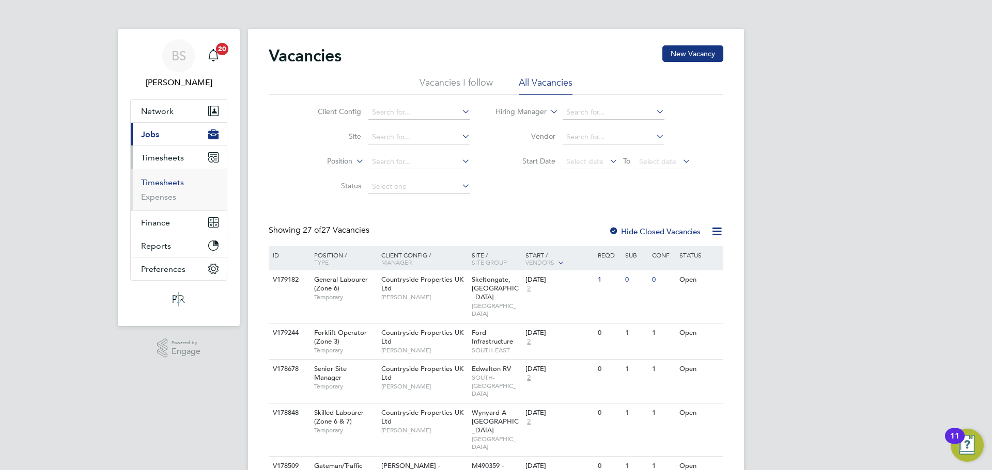
click at [174, 184] on link "Timesheets" at bounding box center [162, 183] width 43 height 10
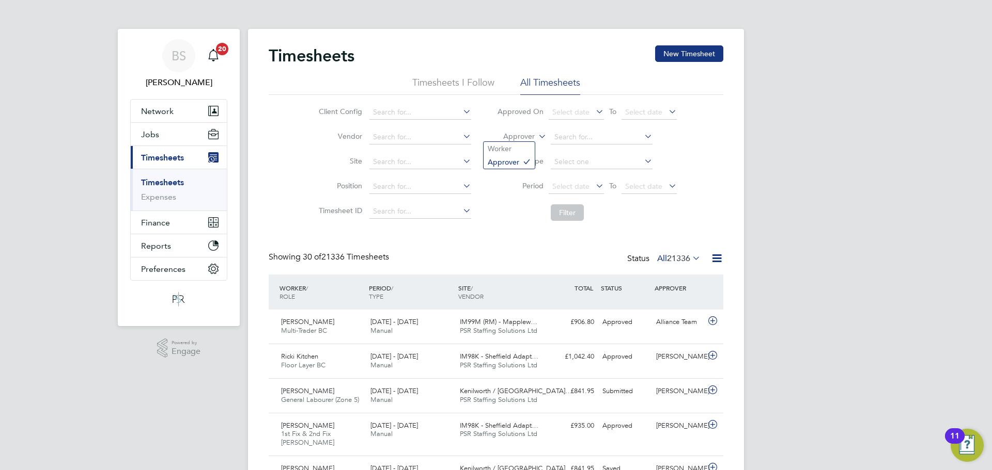
click at [510, 135] on label "Approver" at bounding box center [511, 137] width 46 height 10
click at [513, 145] on li "Worker" at bounding box center [508, 148] width 51 height 13
click at [557, 140] on input at bounding box center [602, 137] width 102 height 14
click at [588, 154] on li "Nana h Nicoline" at bounding box center [601, 152] width 103 height 14
type input "Nanah Nicoline"
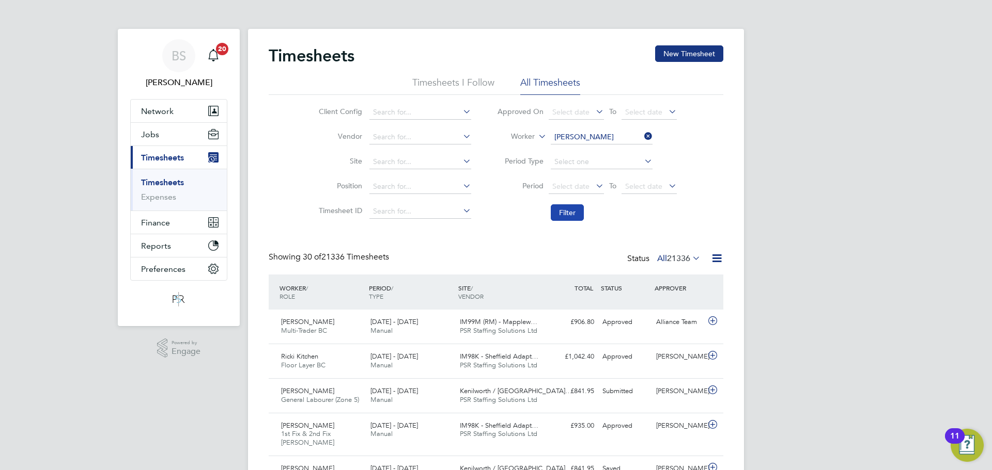
click at [560, 214] on button "Filter" at bounding box center [567, 213] width 33 height 17
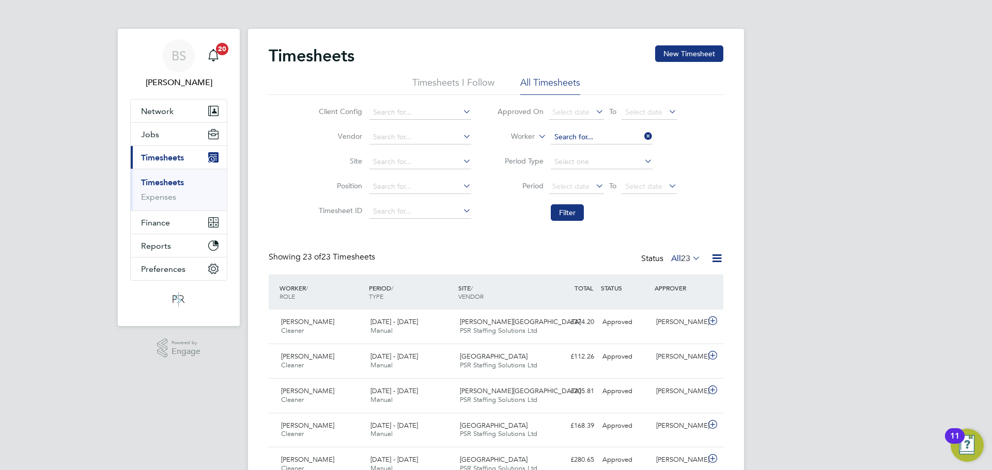
click at [579, 139] on input at bounding box center [602, 137] width 102 height 14
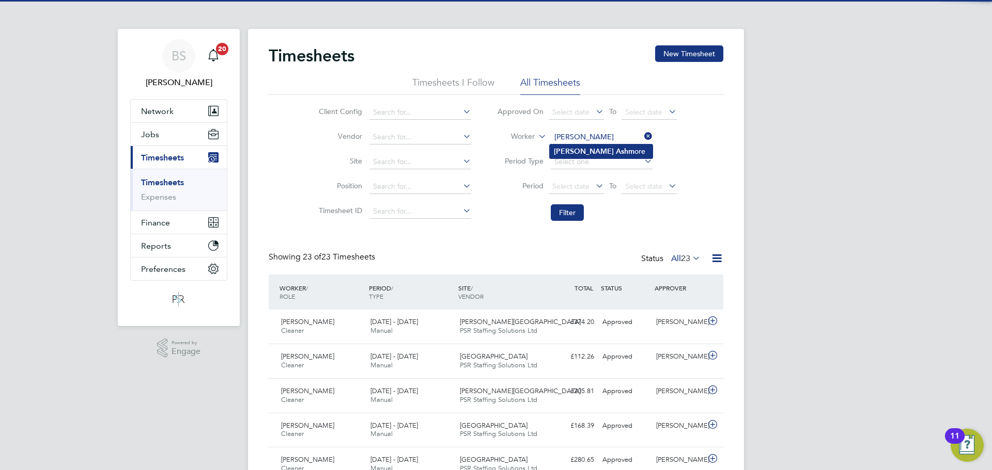
click at [616, 147] on b "Ashm" at bounding box center [625, 151] width 19 height 9
type input "David Ashmore"
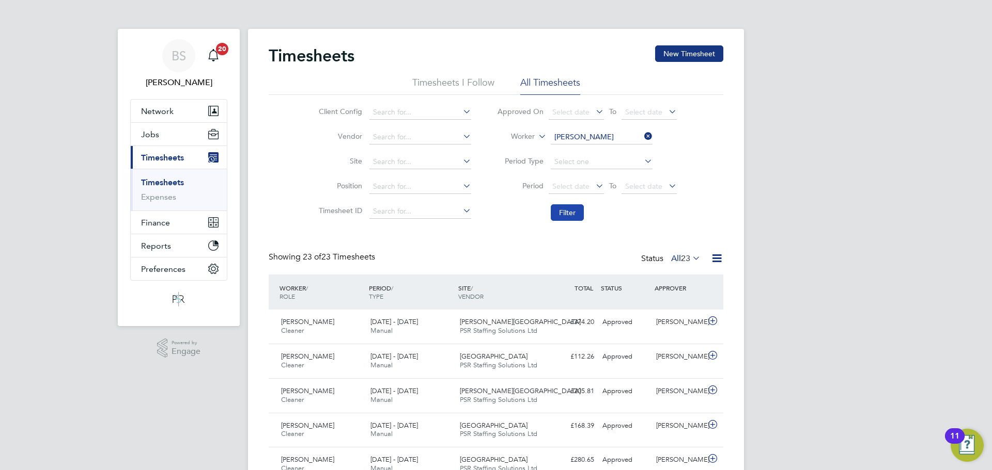
click at [574, 213] on button "Filter" at bounding box center [567, 213] width 33 height 17
drag, startPoint x: 587, startPoint y: 142, endPoint x: 592, endPoint y: 136, distance: 7.3
click at [587, 142] on input at bounding box center [602, 137] width 102 height 14
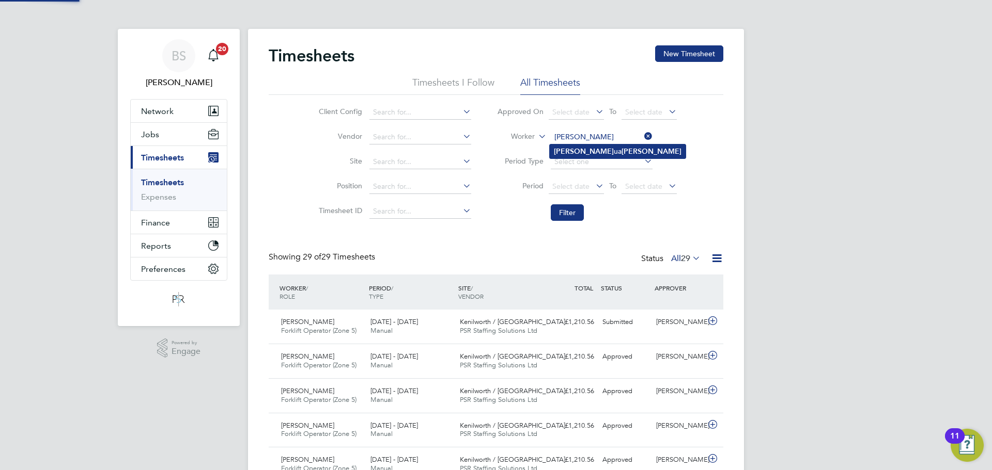
click at [621, 152] on b "Mills" at bounding box center [651, 151] width 60 height 9
type input "Joshua Mills"
click at [563, 205] on button "Filter" at bounding box center [567, 213] width 33 height 17
click at [445, 320] on div "18 - 24 Aug 2025 Manual" at bounding box center [410, 327] width 89 height 26
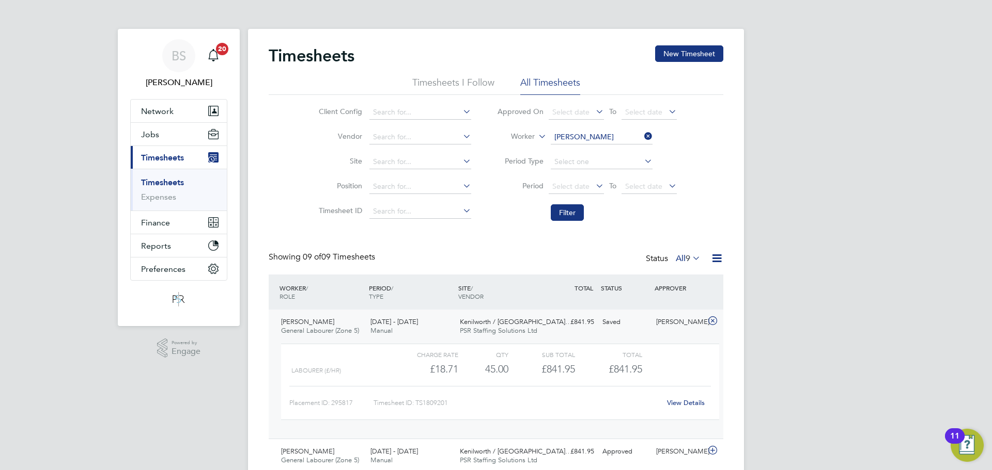
click at [677, 401] on link "View Details" at bounding box center [686, 403] width 38 height 9
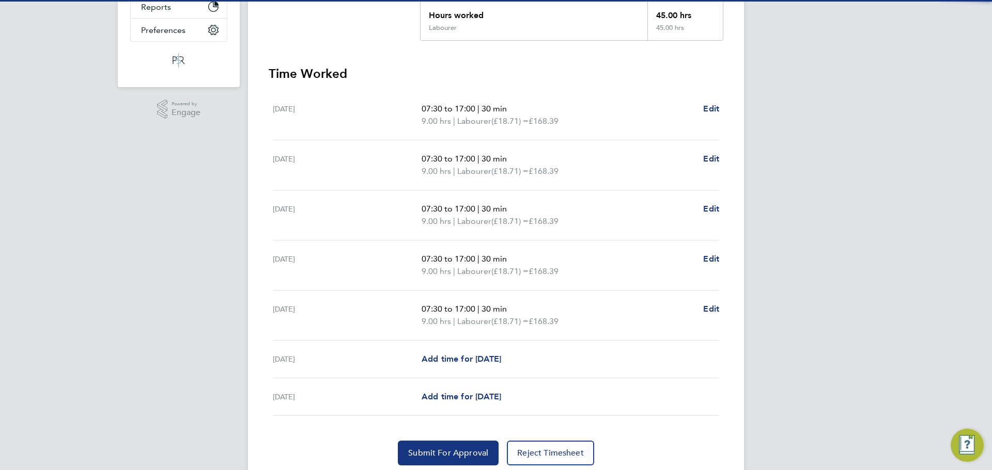
scroll to position [276, 0]
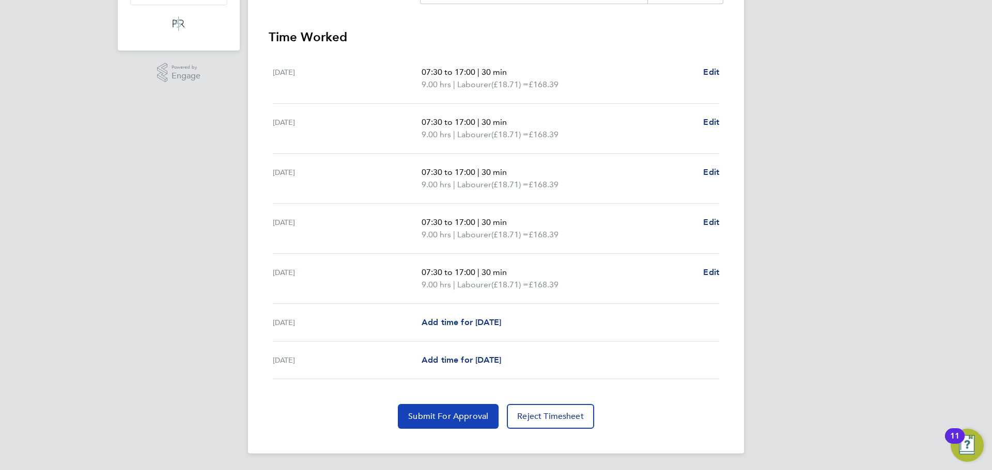
drag, startPoint x: 449, startPoint y: 415, endPoint x: 466, endPoint y: 386, distance: 33.1
click at [449, 413] on span "Submit For Approval" at bounding box center [448, 417] width 80 height 10
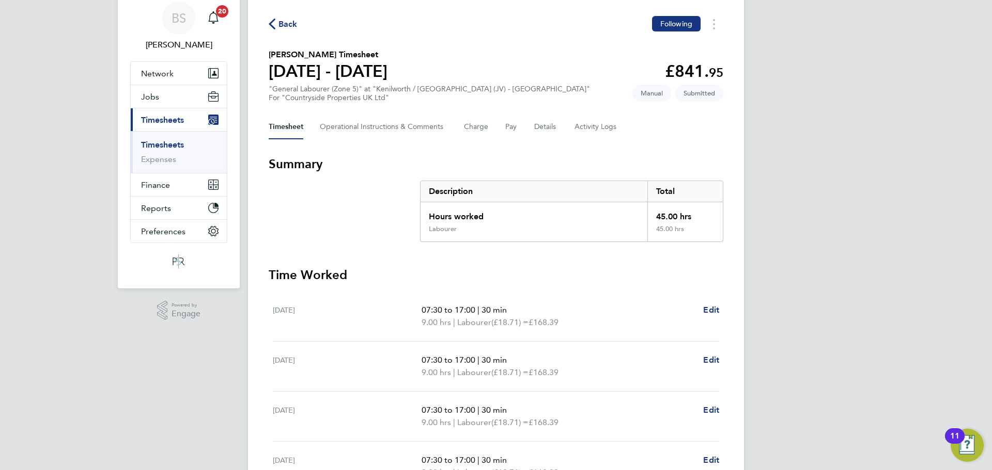
scroll to position [0, 0]
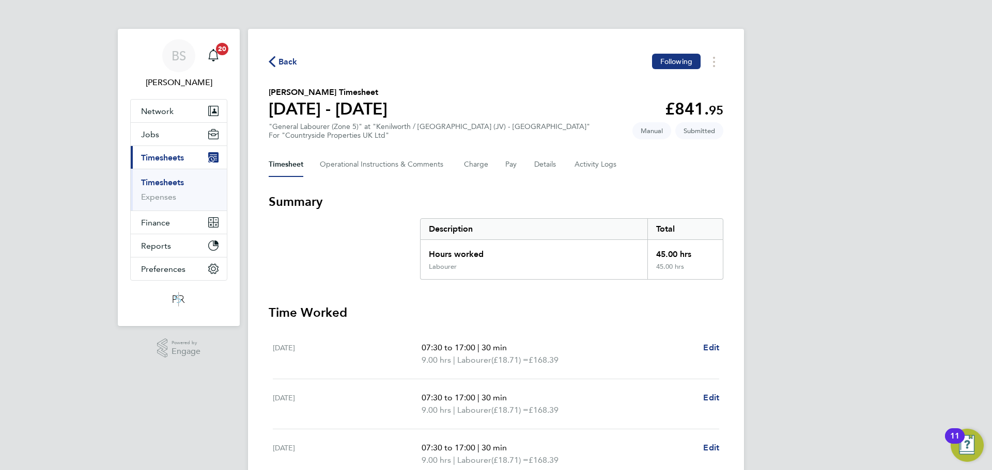
click at [284, 64] on span "Back" at bounding box center [287, 62] width 19 height 12
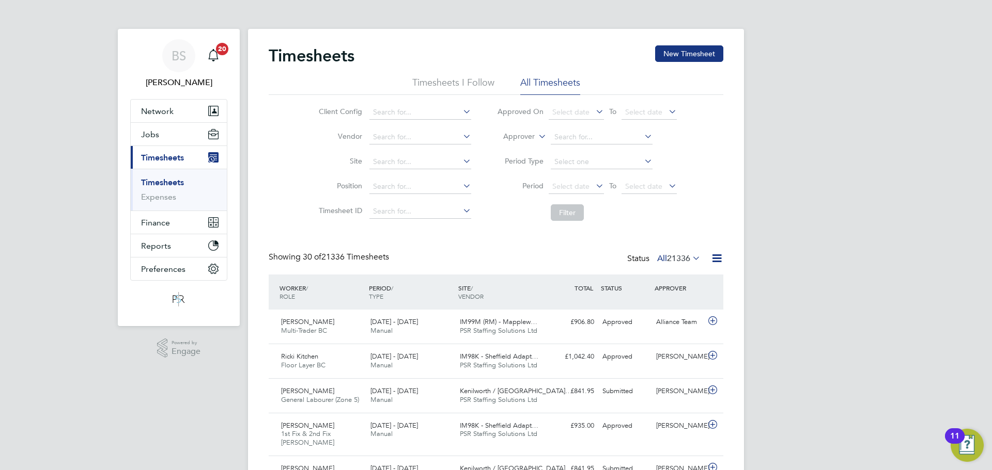
click at [516, 136] on label "Approver" at bounding box center [511, 137] width 46 height 10
click at [523, 147] on li "Worker" at bounding box center [508, 148] width 51 height 13
click at [573, 140] on input at bounding box center [602, 137] width 102 height 14
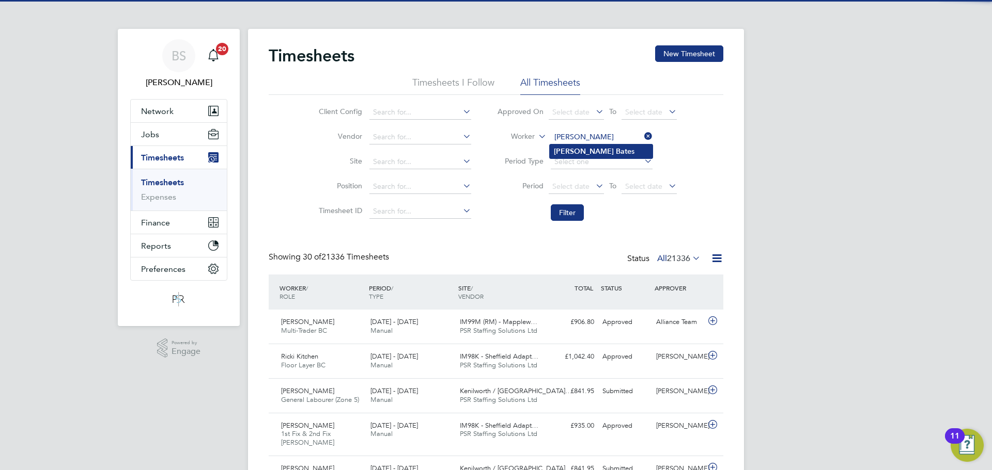
click at [616, 150] on b "Bate" at bounding box center [623, 151] width 15 height 9
type input "Keith Bates"
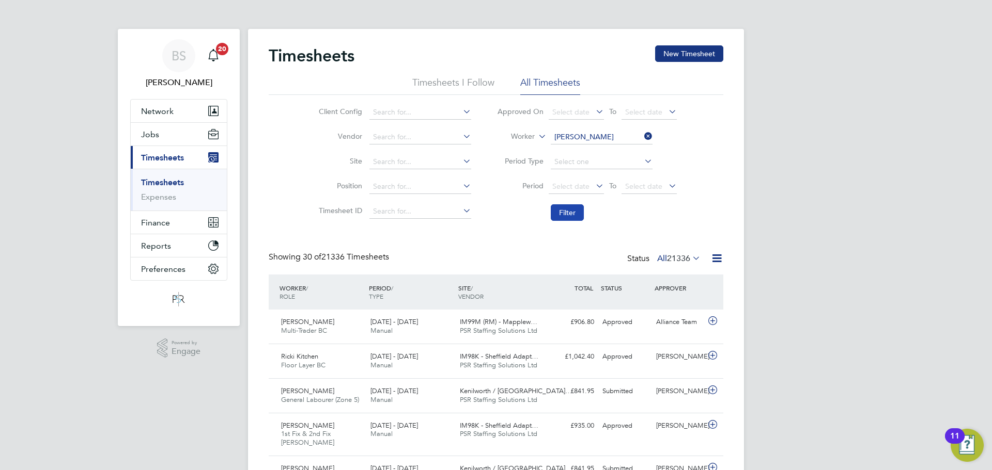
click at [563, 212] on button "Filter" at bounding box center [567, 213] width 33 height 17
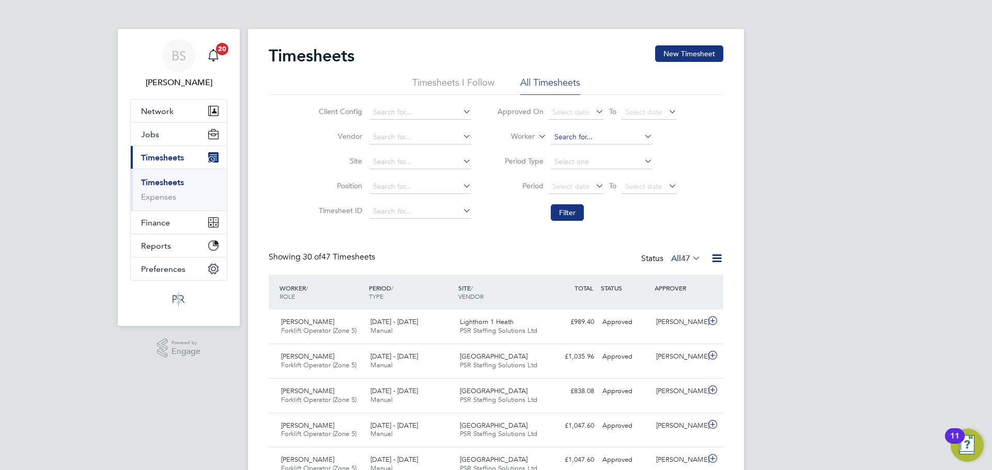
click at [576, 135] on input at bounding box center [602, 137] width 102 height 14
click at [593, 151] on li "Neil Mill s" at bounding box center [601, 152] width 103 height 14
type input "Neil Mills"
drag, startPoint x: 566, startPoint y: 210, endPoint x: 576, endPoint y: 210, distance: 10.9
click at [567, 210] on button "Filter" at bounding box center [567, 213] width 33 height 17
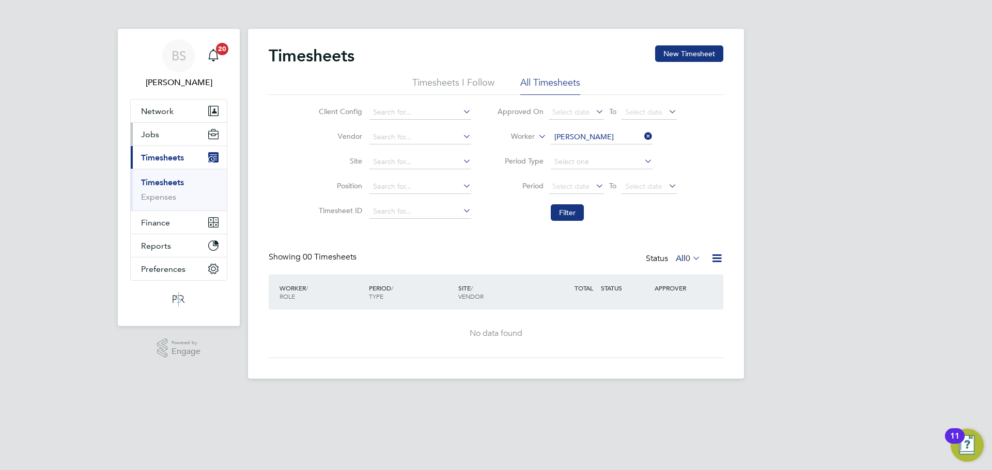
click at [178, 134] on button "Jobs" at bounding box center [179, 134] width 96 height 23
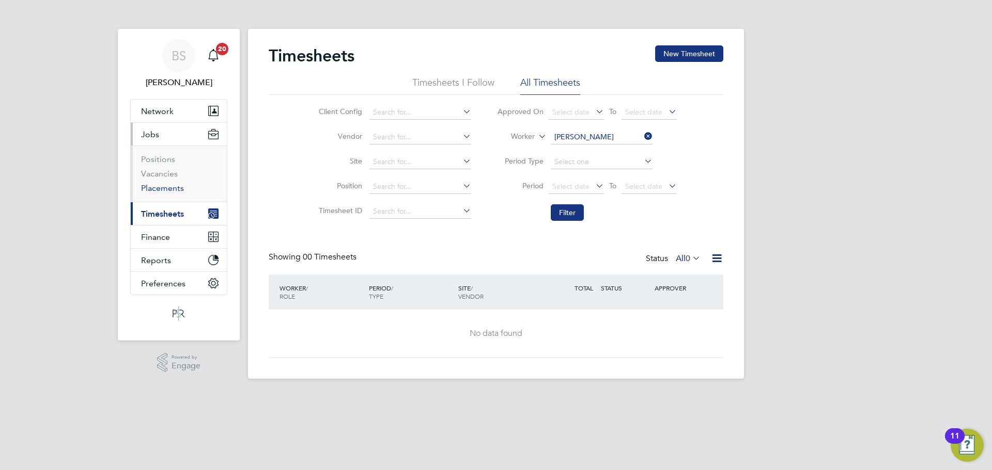
click at [163, 186] on link "Placements" at bounding box center [162, 188] width 43 height 10
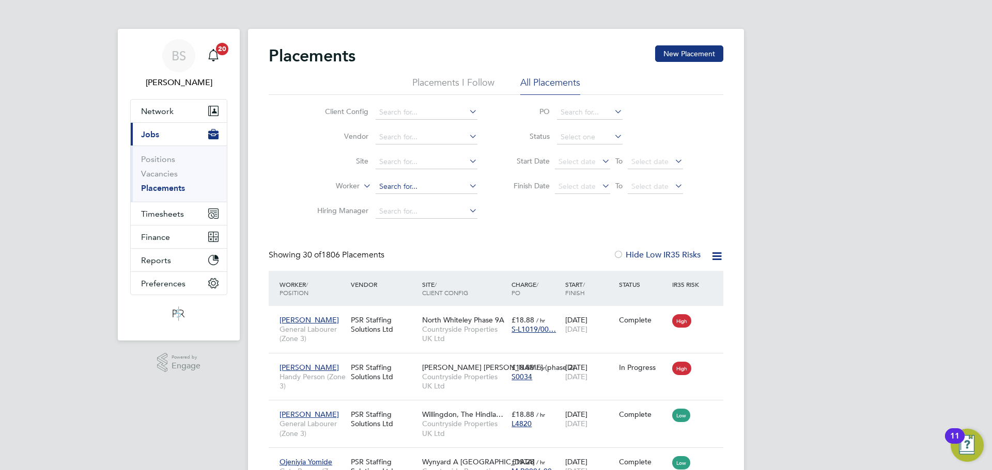
click at [383, 186] on input at bounding box center [426, 187] width 102 height 14
type input "Neil Jack Daniels"
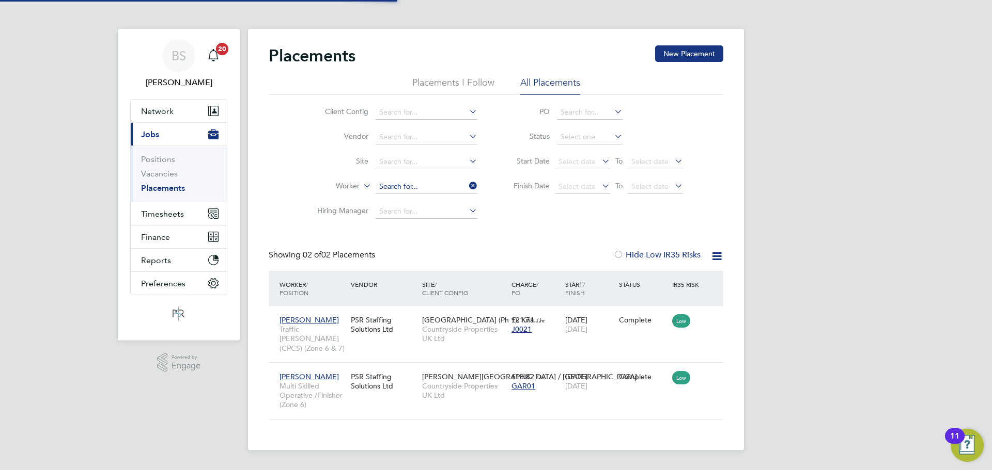
click at [424, 185] on input at bounding box center [426, 187] width 102 height 14
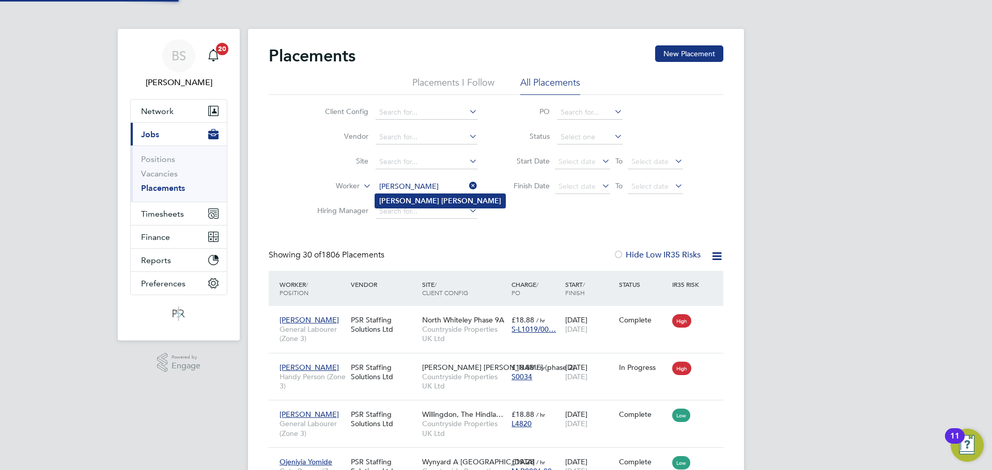
click at [430, 198] on li "Neil Mills" at bounding box center [440, 201] width 130 height 14
type input "Neil Mills"
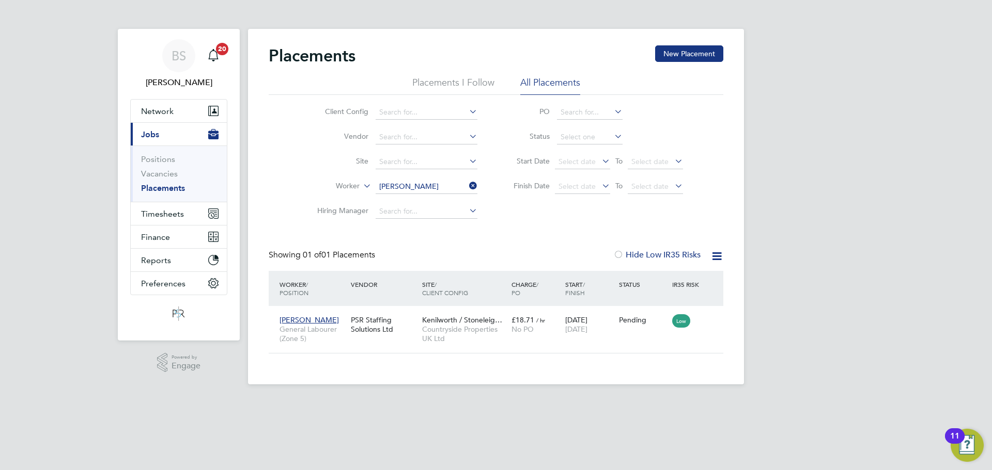
drag, startPoint x: 646, startPoint y: 338, endPoint x: 681, endPoint y: 358, distance: 40.0
click at [646, 338] on div "Neil Mills General Labourer (Zone 5) PSR Staffing Solutions Ltd Kenilworth / St…" at bounding box center [496, 329] width 454 height 47
click at [704, 321] on div "Low" at bounding box center [687, 320] width 36 height 20
click at [705, 319] on icon at bounding box center [710, 320] width 10 height 12
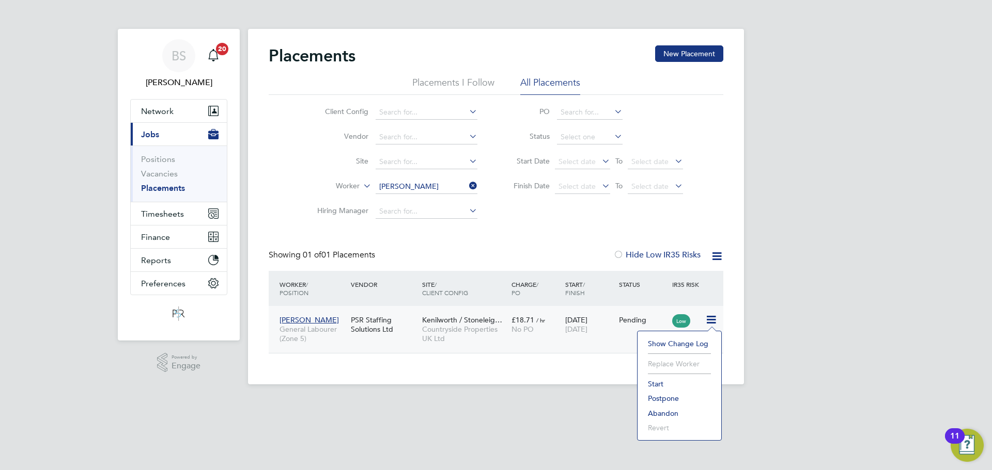
click at [653, 383] on li "Start" at bounding box center [678, 384] width 73 height 14
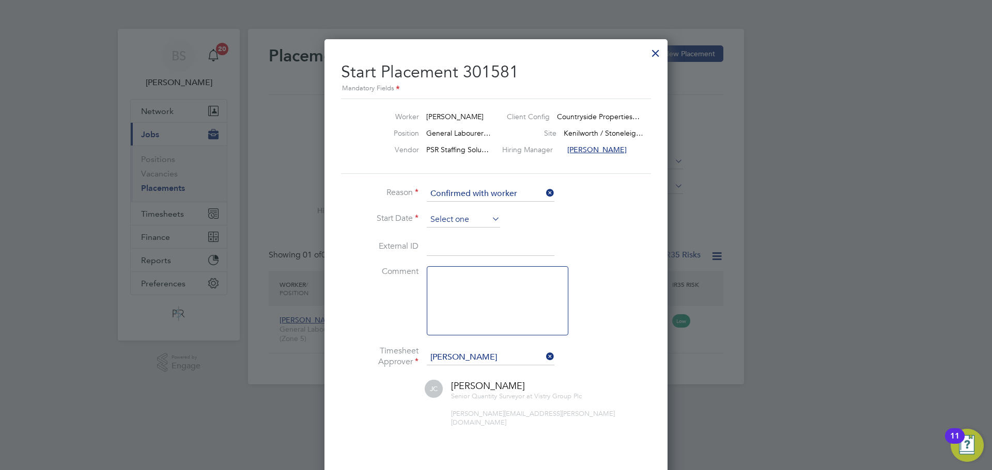
click at [429, 221] on input at bounding box center [463, 219] width 73 height 15
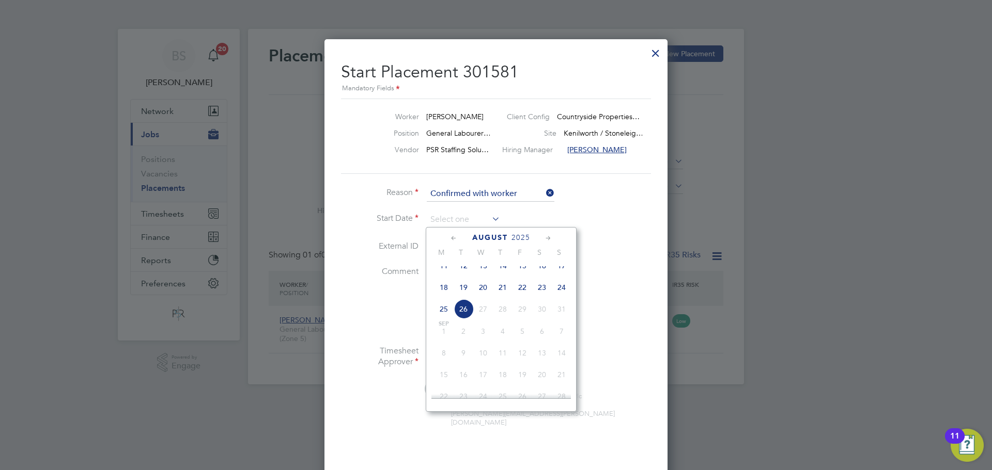
click at [439, 294] on span "18" at bounding box center [444, 288] width 20 height 20
type input "18 Aug 2025"
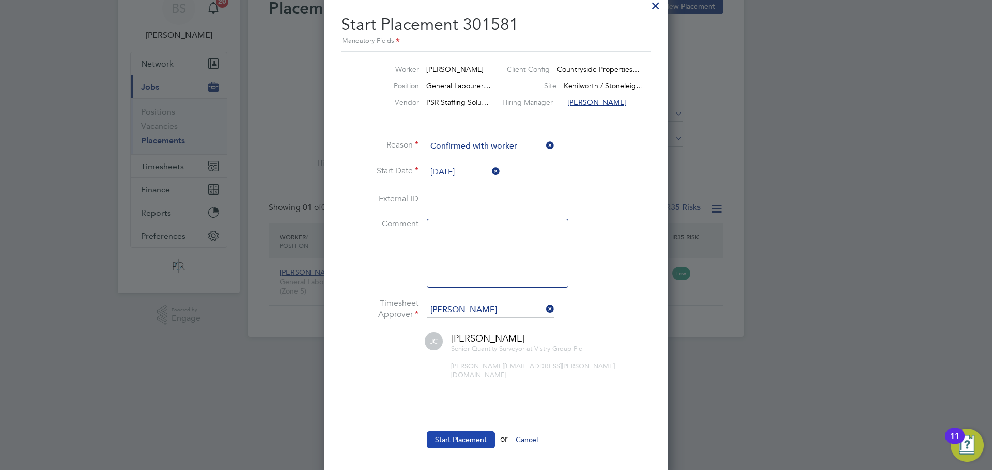
click at [448, 432] on button "Start Placement" at bounding box center [461, 440] width 68 height 17
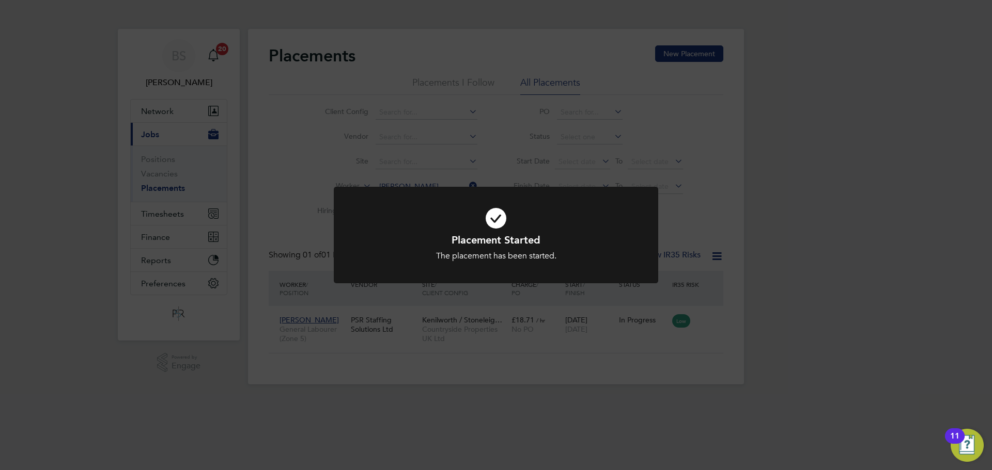
click at [474, 377] on div "Placement Started The placement has been started. Cancel Okay" at bounding box center [496, 235] width 992 height 470
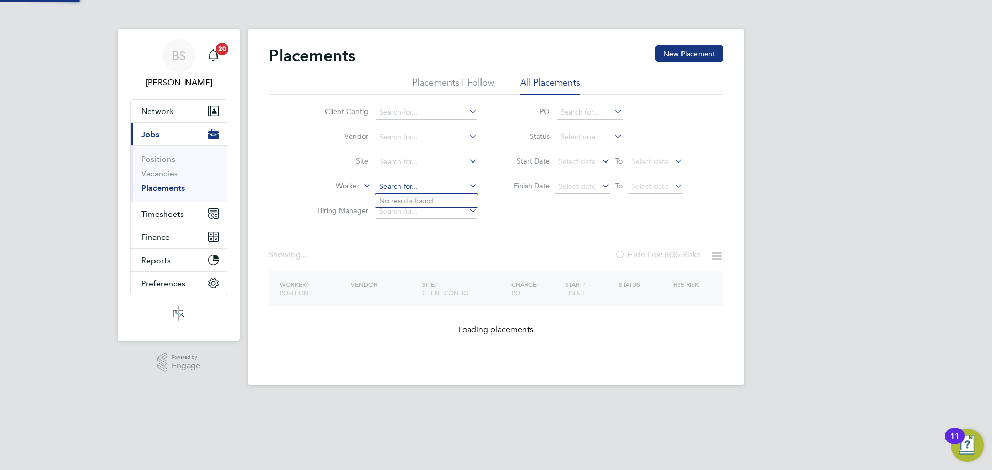
click at [415, 181] on input at bounding box center [426, 187] width 102 height 14
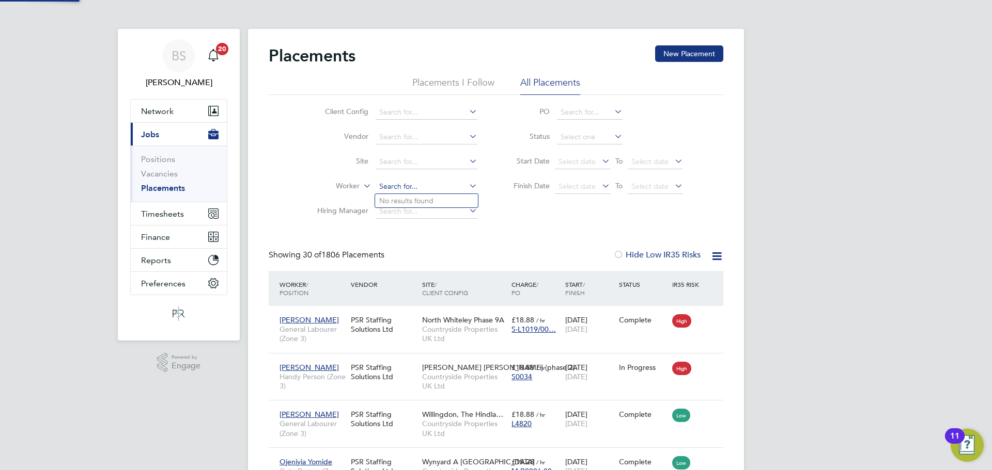
scroll to position [39, 90]
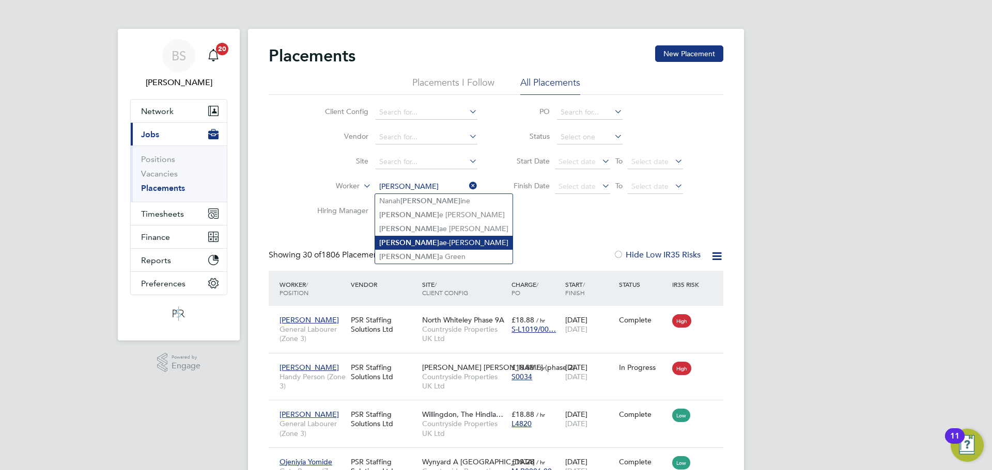
click at [441, 241] on li "Nicol ae-Ioan Suci" at bounding box center [443, 243] width 137 height 14
type input "Nicolae-Ioan Suci"
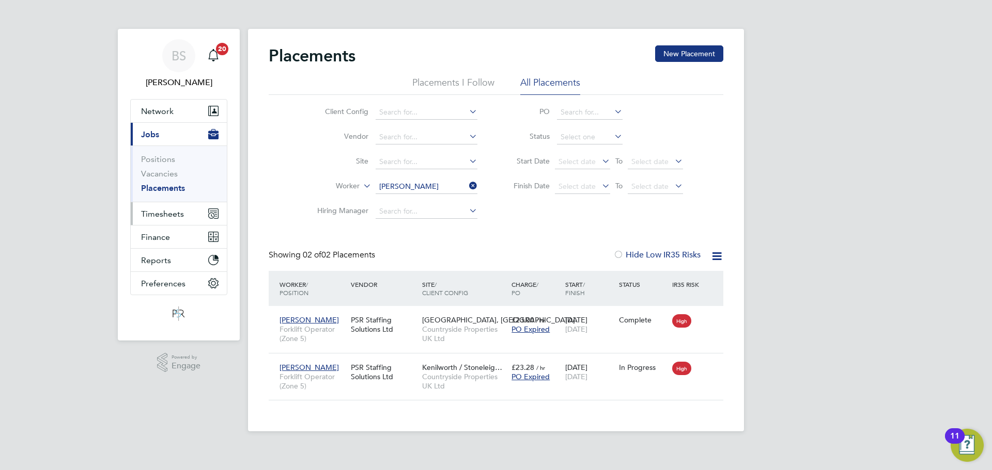
click at [174, 220] on button "Timesheets" at bounding box center [179, 213] width 96 height 23
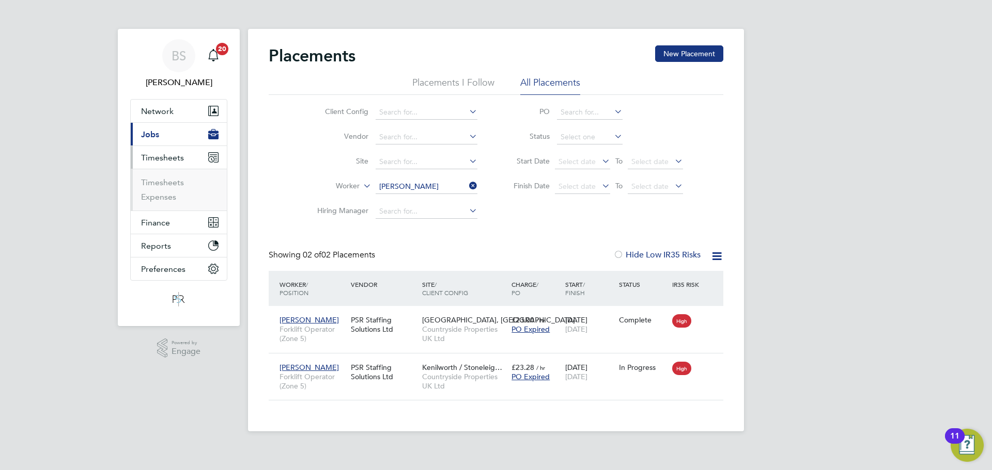
click at [169, 177] on ul "Timesheets Expenses" at bounding box center [179, 190] width 96 height 42
click at [157, 182] on link "Timesheets" at bounding box center [162, 183] width 43 height 10
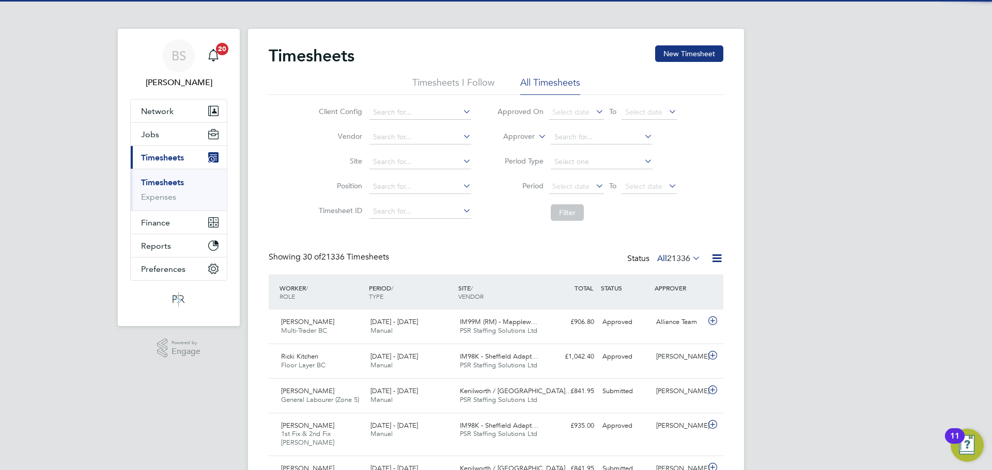
click at [534, 136] on label "Approver" at bounding box center [511, 137] width 46 height 10
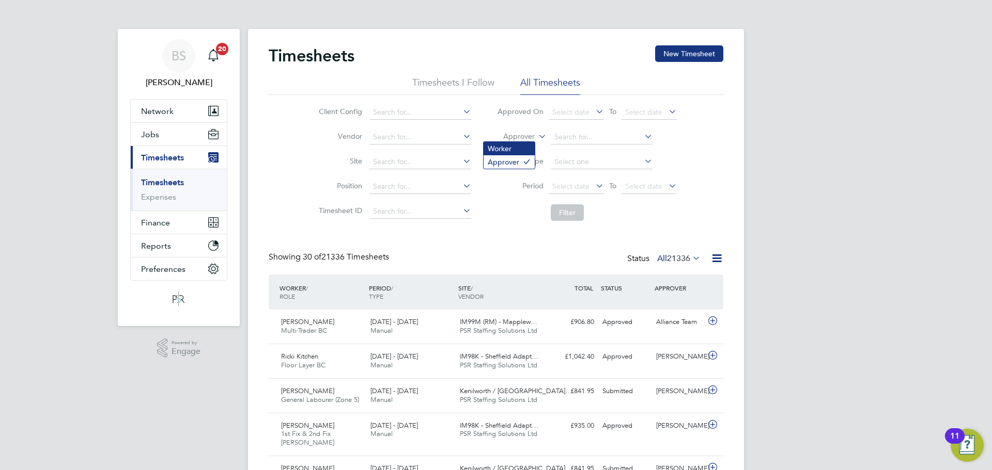
click at [526, 150] on li "Worker" at bounding box center [508, 148] width 51 height 13
click at [563, 140] on input at bounding box center [602, 137] width 102 height 14
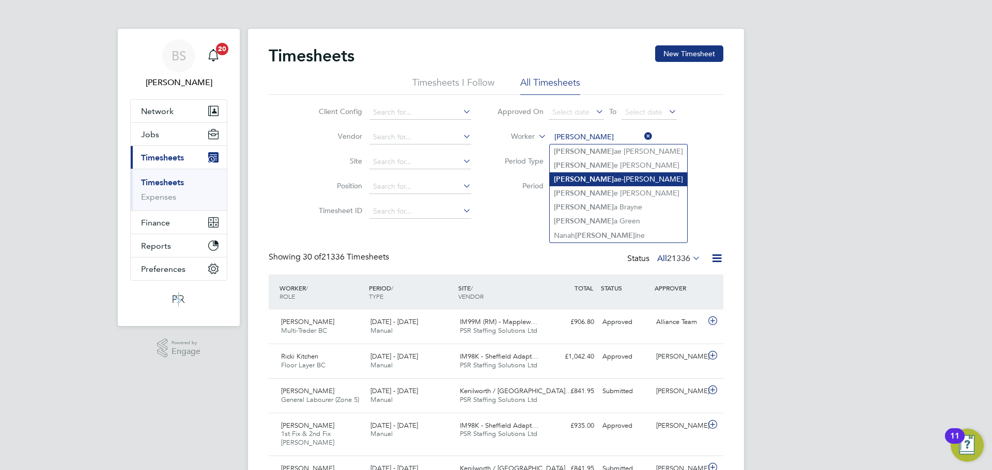
click at [615, 179] on li "Nicol ae-Ioan Suci" at bounding box center [618, 179] width 137 height 14
type input "Nicolae-Ioan Suci"
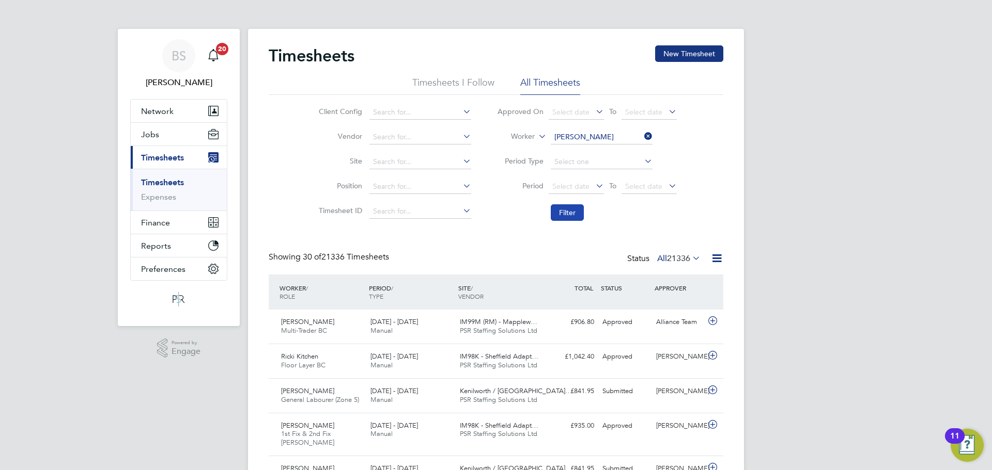
click at [560, 213] on button "Filter" at bounding box center [567, 213] width 33 height 17
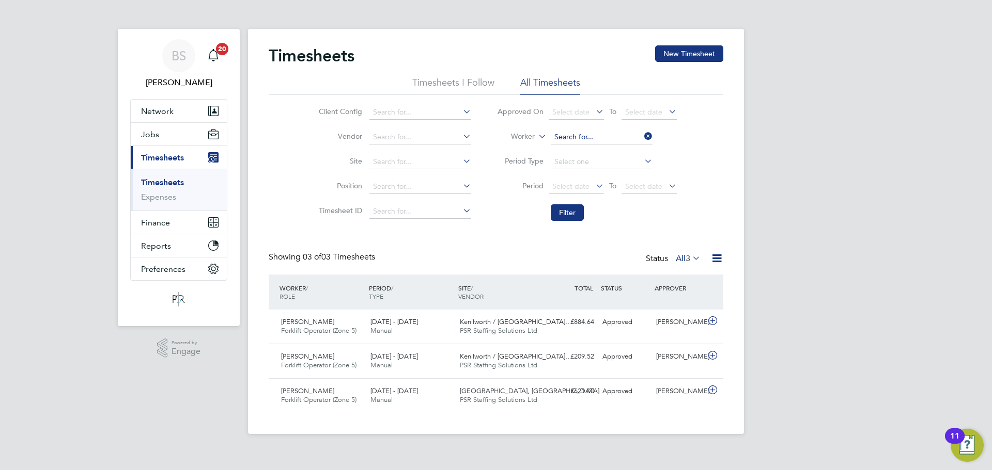
click at [576, 136] on input at bounding box center [602, 137] width 102 height 14
click at [593, 178] on li "Abrah am Esigie" at bounding box center [601, 179] width 103 height 14
type input "[PERSON_NAME]"
drag, startPoint x: 577, startPoint y: 215, endPoint x: 574, endPoint y: 223, distance: 8.3
click at [577, 216] on button "Filter" at bounding box center [567, 213] width 33 height 17
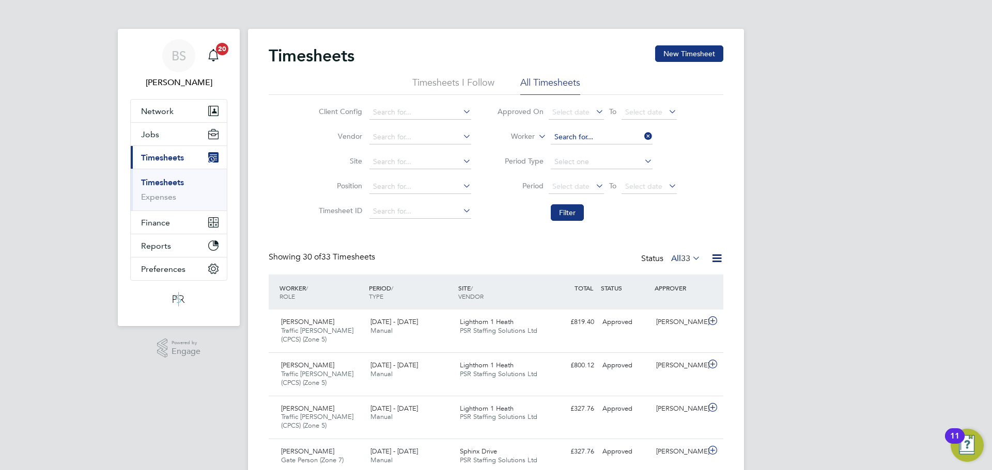
drag, startPoint x: 606, startPoint y: 162, endPoint x: 591, endPoint y: 187, distance: 29.4
click at [606, 163] on li "Anne Marie Grant" at bounding box center [614, 166] width 128 height 14
type input "Anne Marie Grant"
drag, startPoint x: 568, startPoint y: 210, endPoint x: 579, endPoint y: 231, distance: 24.7
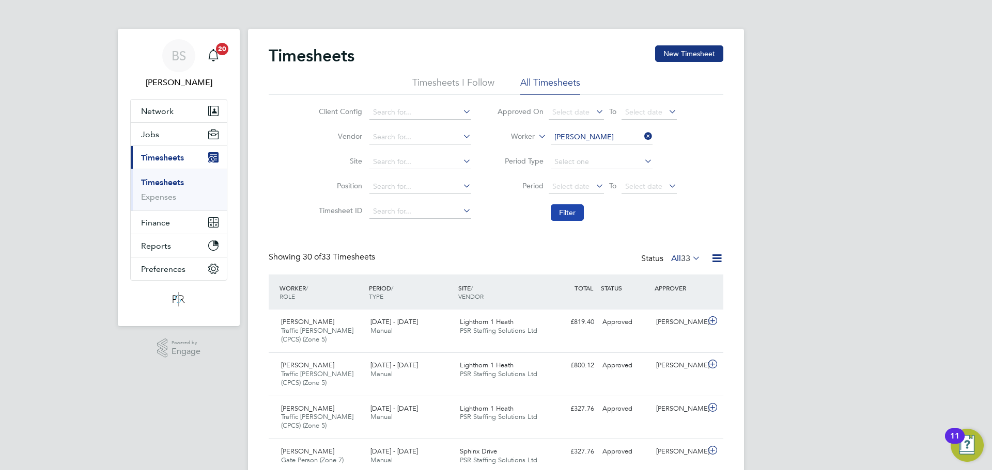
click at [569, 210] on button "Filter" at bounding box center [567, 213] width 33 height 17
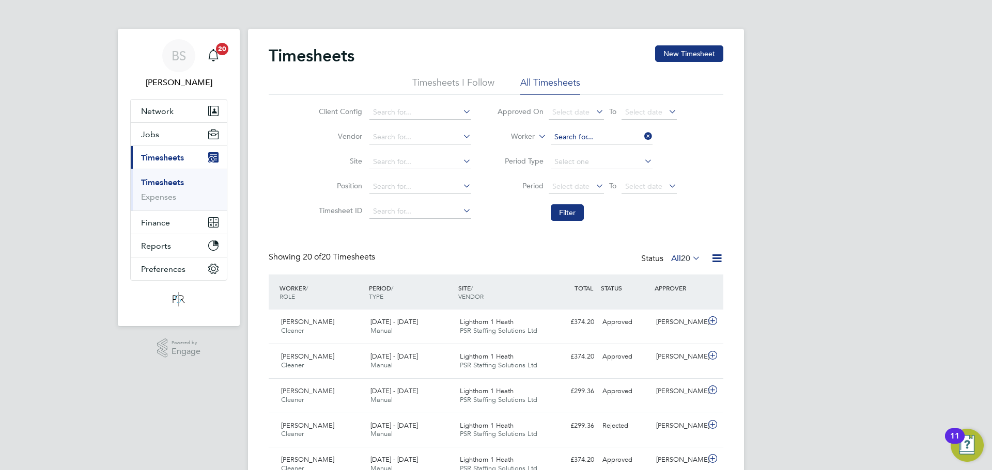
click at [591, 140] on input at bounding box center [602, 137] width 102 height 14
click at [586, 146] on li "Marlon Farrell" at bounding box center [614, 152] width 128 height 14
type input "Marlon Farrell"
click at [563, 205] on button "Filter" at bounding box center [567, 213] width 33 height 17
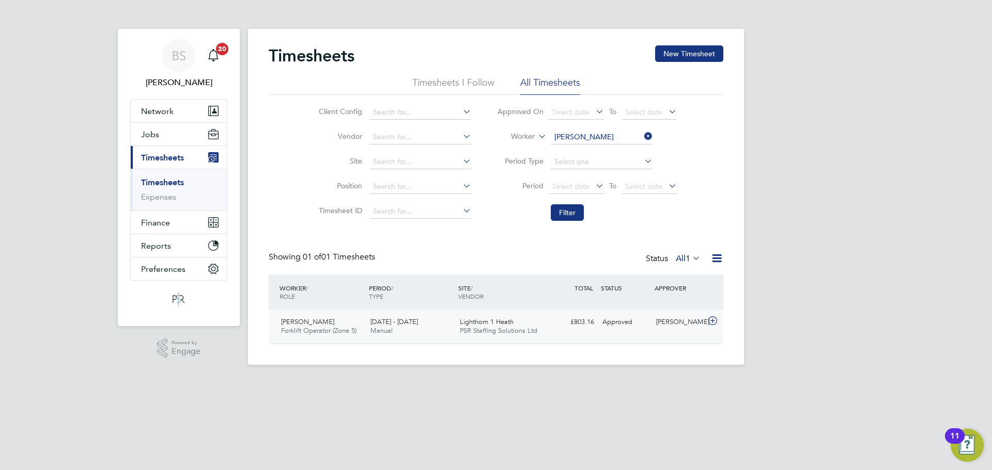
click at [430, 335] on div "11 - 17 Aug 2025 Manual" at bounding box center [410, 327] width 89 height 26
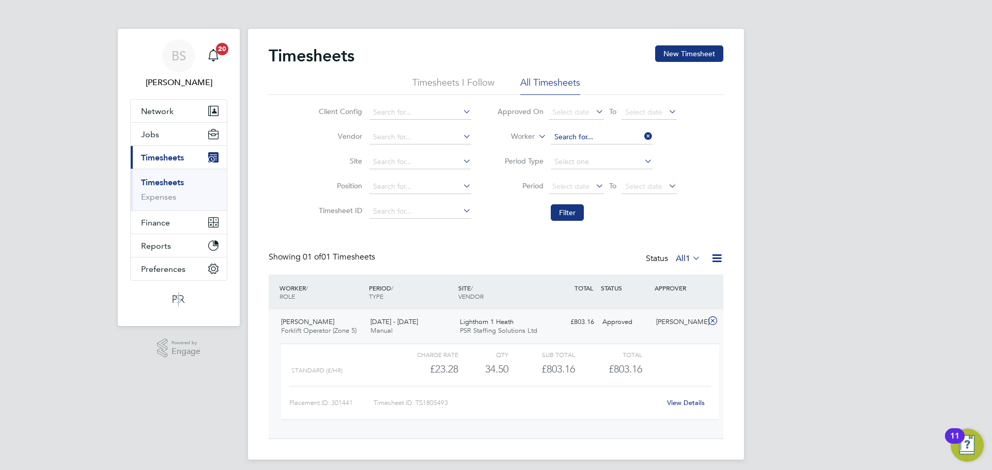
click at [587, 131] on input at bounding box center [602, 137] width 102 height 14
click at [602, 148] on b "Nicoline" at bounding box center [592, 151] width 28 height 9
type input "Nanah Nicoline"
click at [566, 209] on button "Filter" at bounding box center [567, 213] width 33 height 17
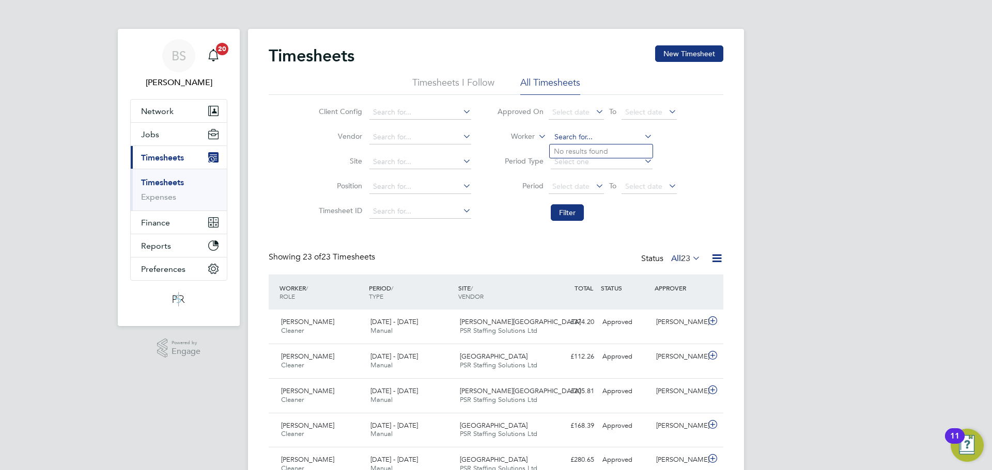
click at [588, 140] on input at bounding box center [602, 137] width 102 height 14
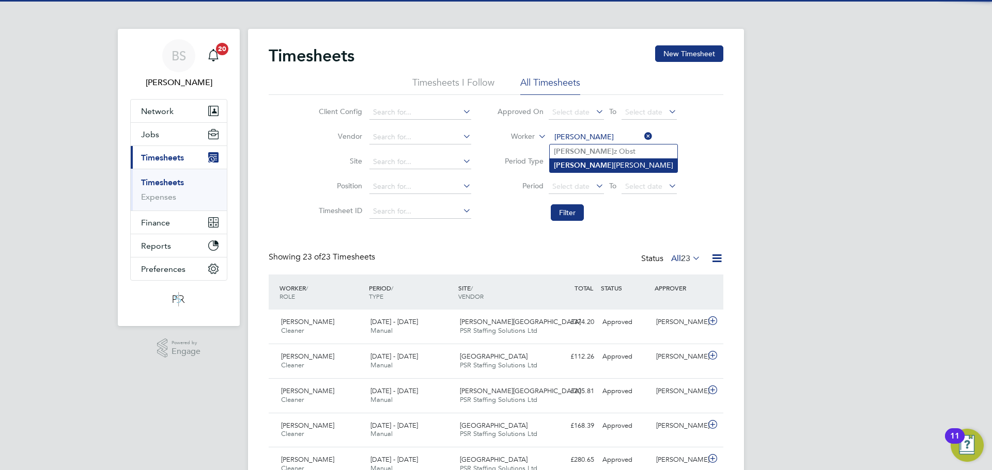
click at [591, 162] on li "Darius Arlauskas" at bounding box center [614, 166] width 128 height 14
type input "[PERSON_NAME]"
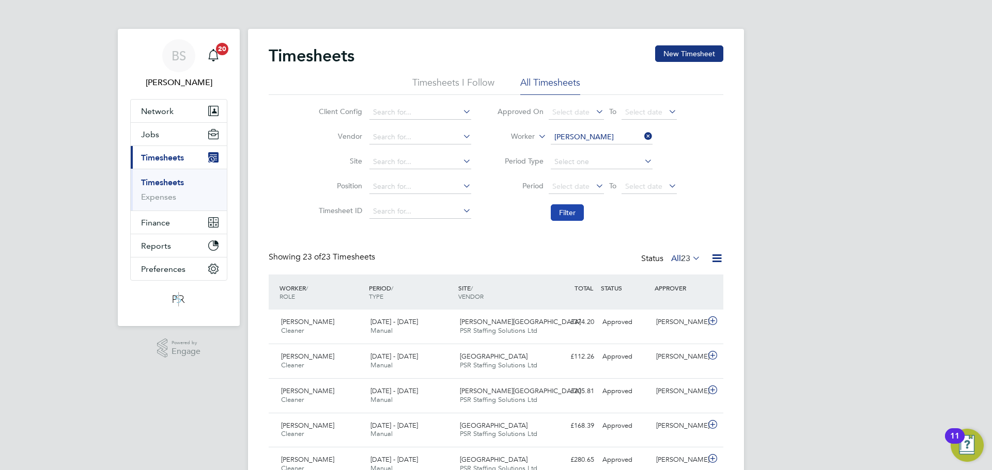
click at [575, 205] on button "Filter" at bounding box center [567, 213] width 33 height 17
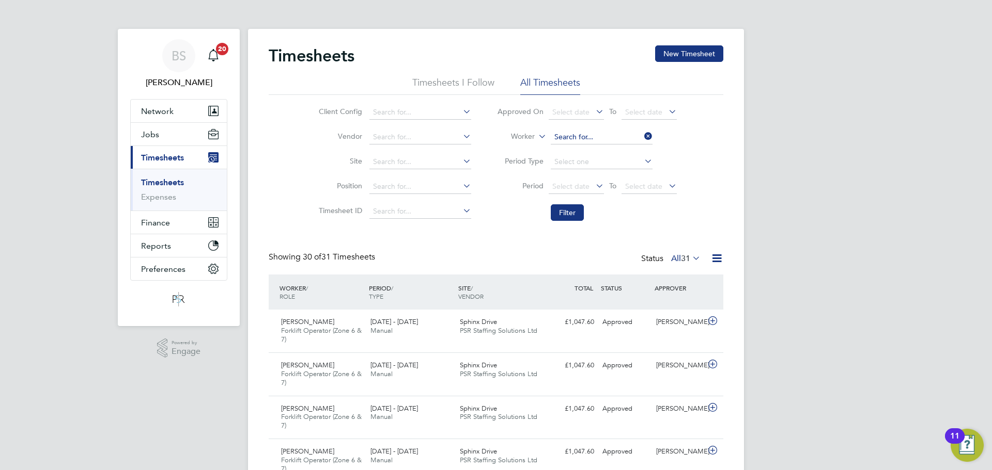
click at [577, 135] on input at bounding box center [602, 137] width 102 height 14
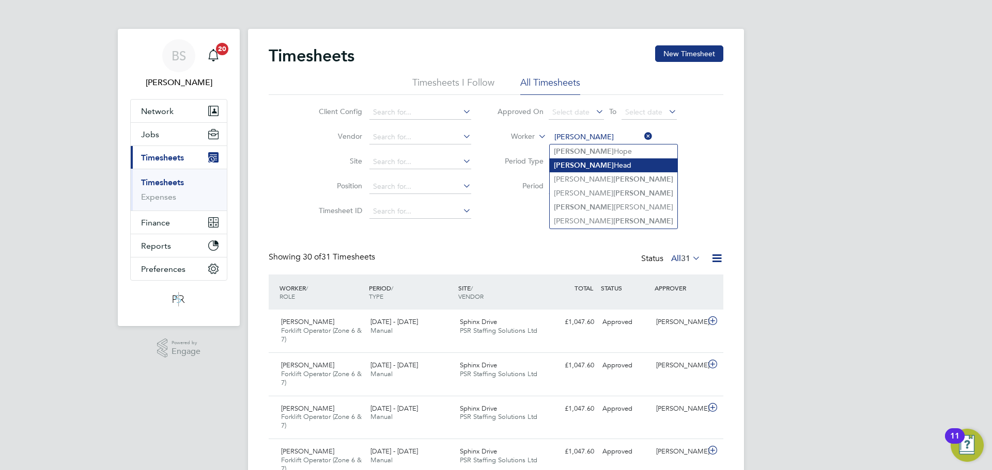
click at [589, 168] on li "Lewis Head" at bounding box center [614, 166] width 128 height 14
type input "[PERSON_NAME] Head"
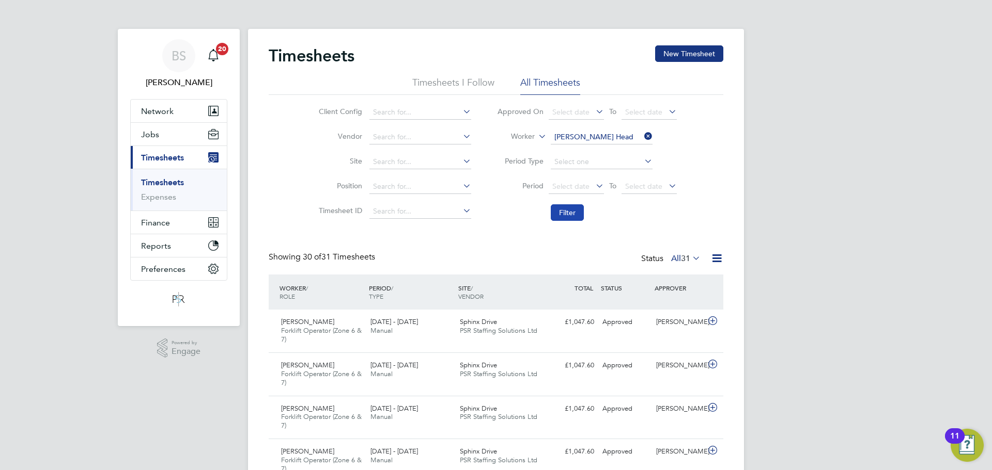
click at [566, 219] on button "Filter" at bounding box center [567, 213] width 33 height 17
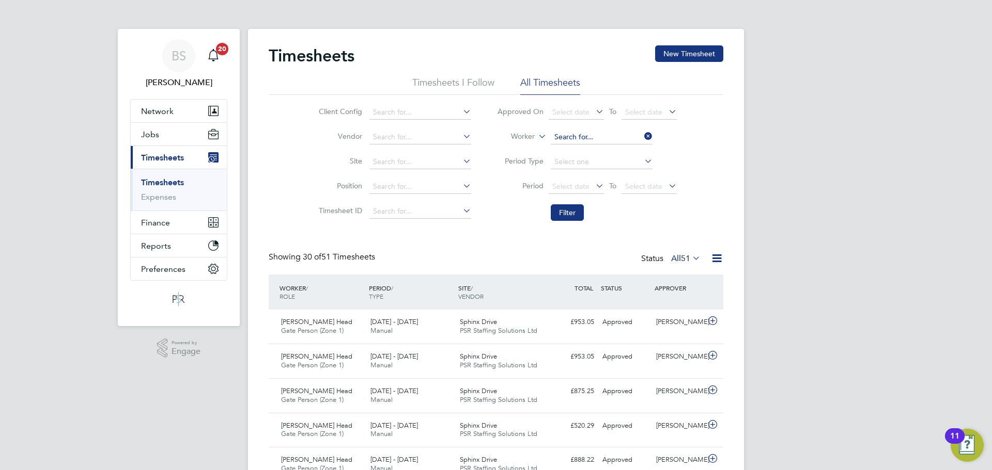
click at [595, 134] on input at bounding box center [602, 137] width 102 height 14
click at [605, 164] on li "Olek sandr Burdeinyi" at bounding box center [601, 166] width 103 height 14
type input "[PERSON_NAME]"
drag, startPoint x: 572, startPoint y: 217, endPoint x: 566, endPoint y: 221, distance: 7.4
click at [573, 217] on button "Filter" at bounding box center [567, 213] width 33 height 17
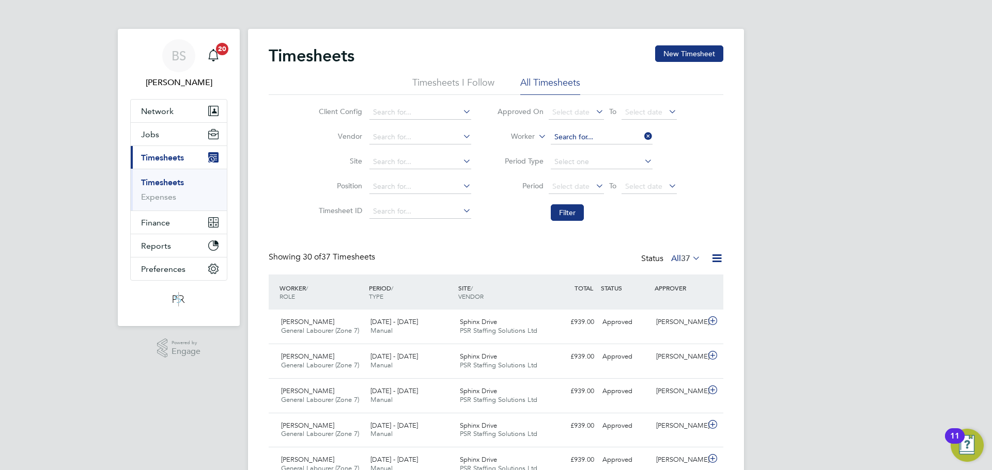
click at [596, 131] on input at bounding box center [602, 137] width 102 height 14
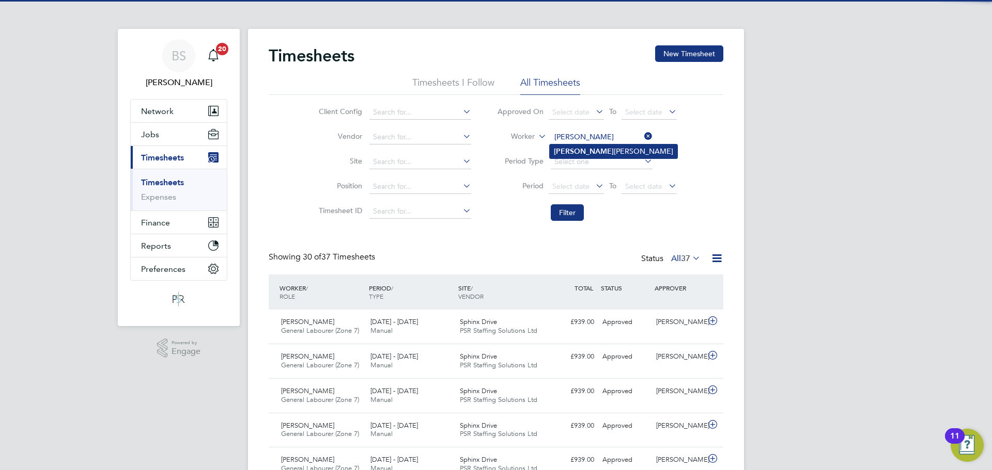
click at [595, 152] on li "Varinder Singh" at bounding box center [614, 152] width 128 height 14
type input "[PERSON_NAME]"
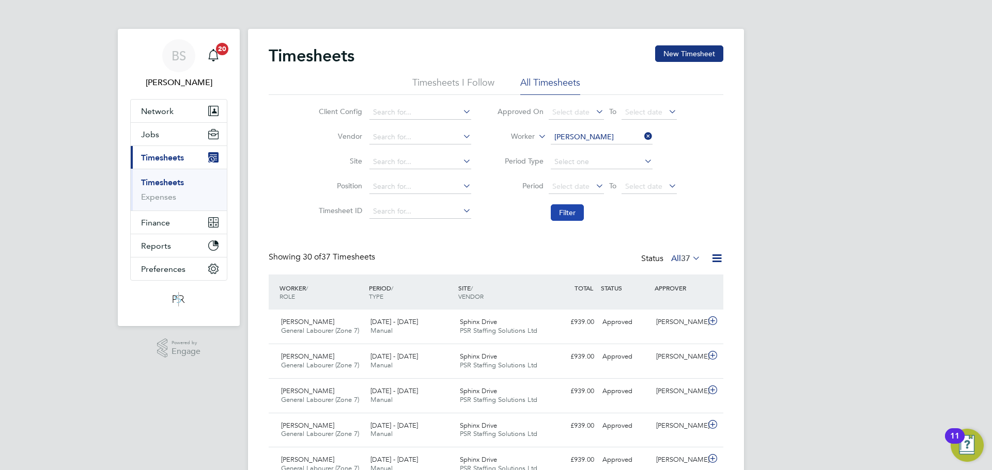
drag, startPoint x: 570, startPoint y: 209, endPoint x: 575, endPoint y: 217, distance: 9.5
click at [570, 210] on button "Filter" at bounding box center [567, 213] width 33 height 17
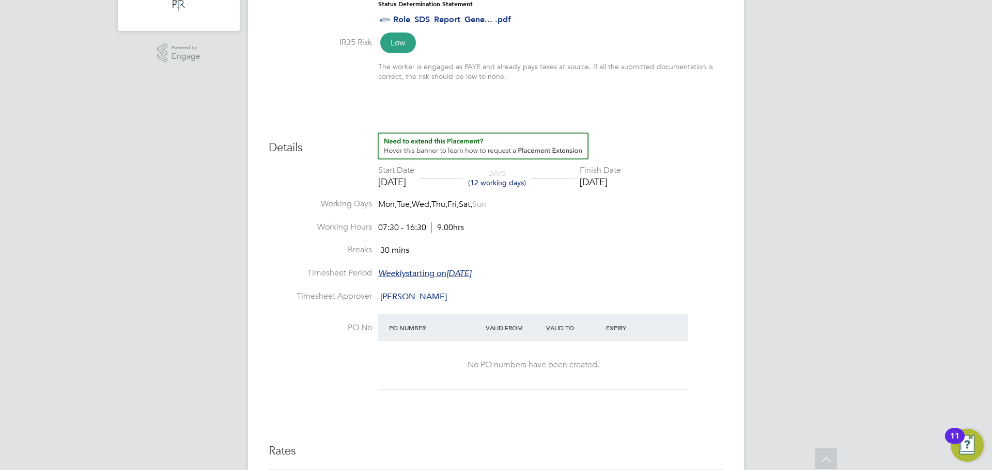
scroll to position [114, 0]
